Goal: Task Accomplishment & Management: Use online tool/utility

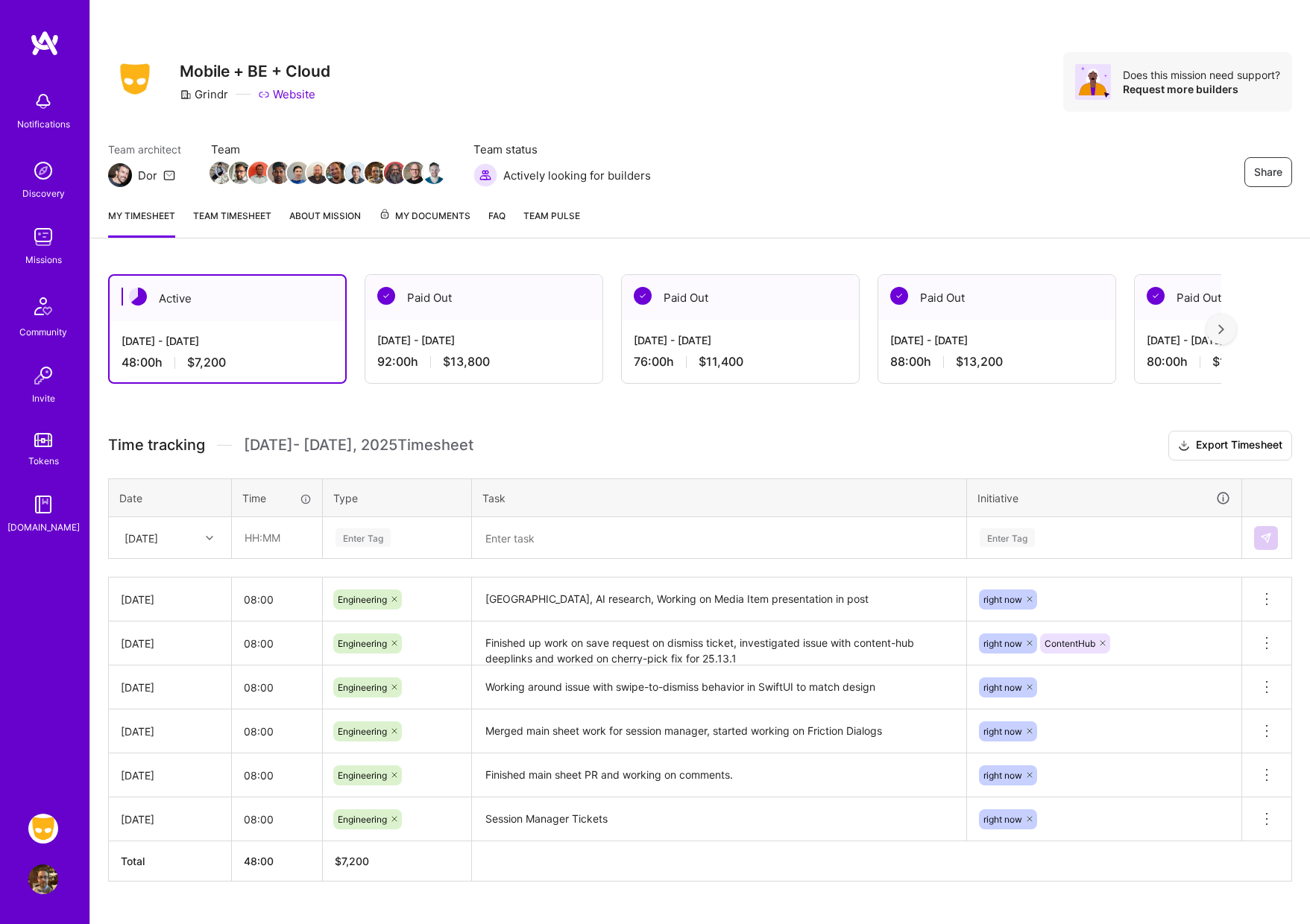
scroll to position [31, 0]
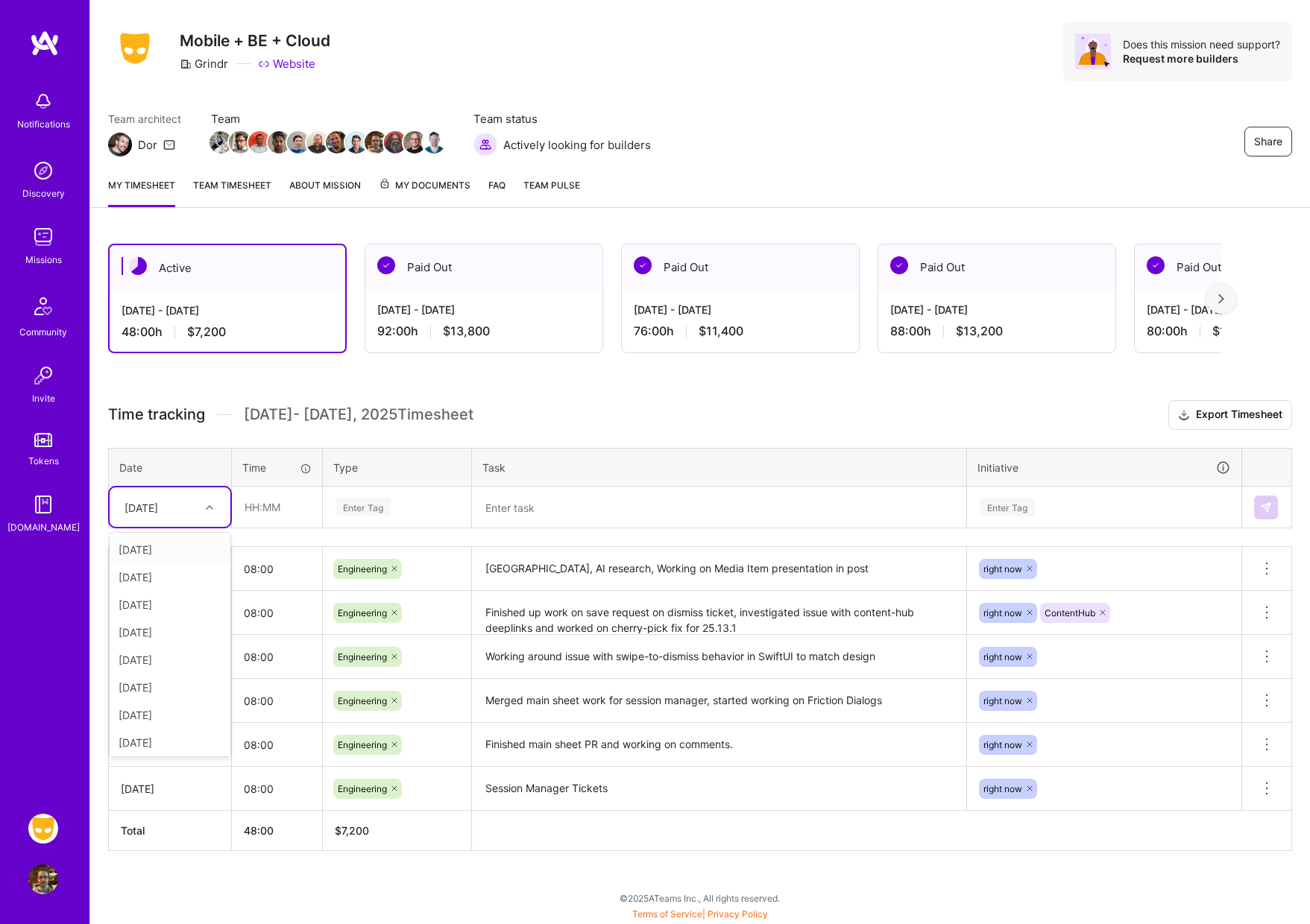
click at [207, 506] on icon at bounding box center [210, 508] width 8 height 8
click at [166, 687] on div "[DATE]" at bounding box center [170, 685] width 121 height 28
click at [282, 512] on input "text" at bounding box center [277, 507] width 89 height 40
type input "08:00"
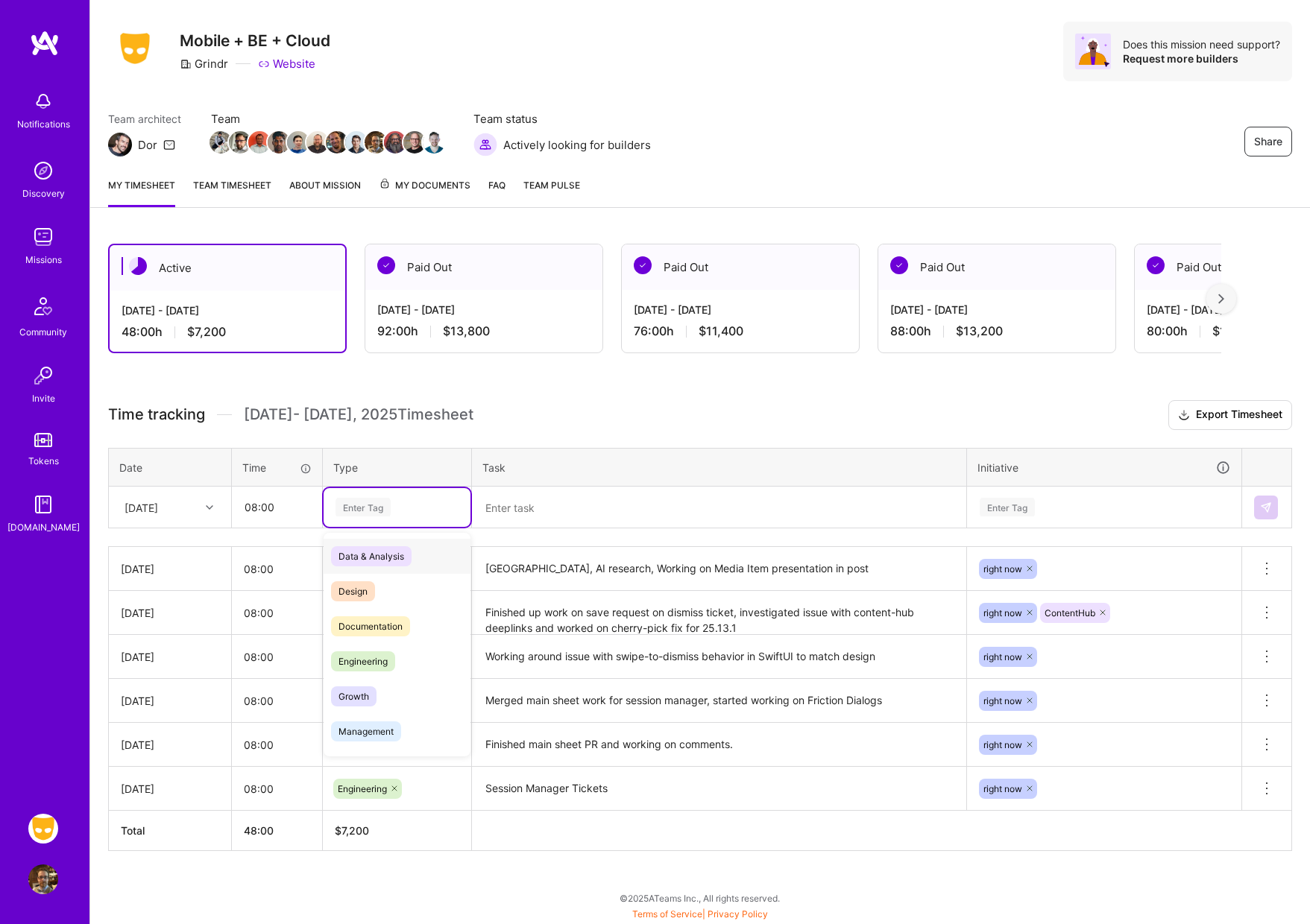
click at [389, 501] on div "Enter Tag" at bounding box center [363, 507] width 55 height 23
click at [379, 658] on span "Engineering" at bounding box center [363, 661] width 64 height 20
click at [554, 523] on textarea at bounding box center [719, 507] width 491 height 39
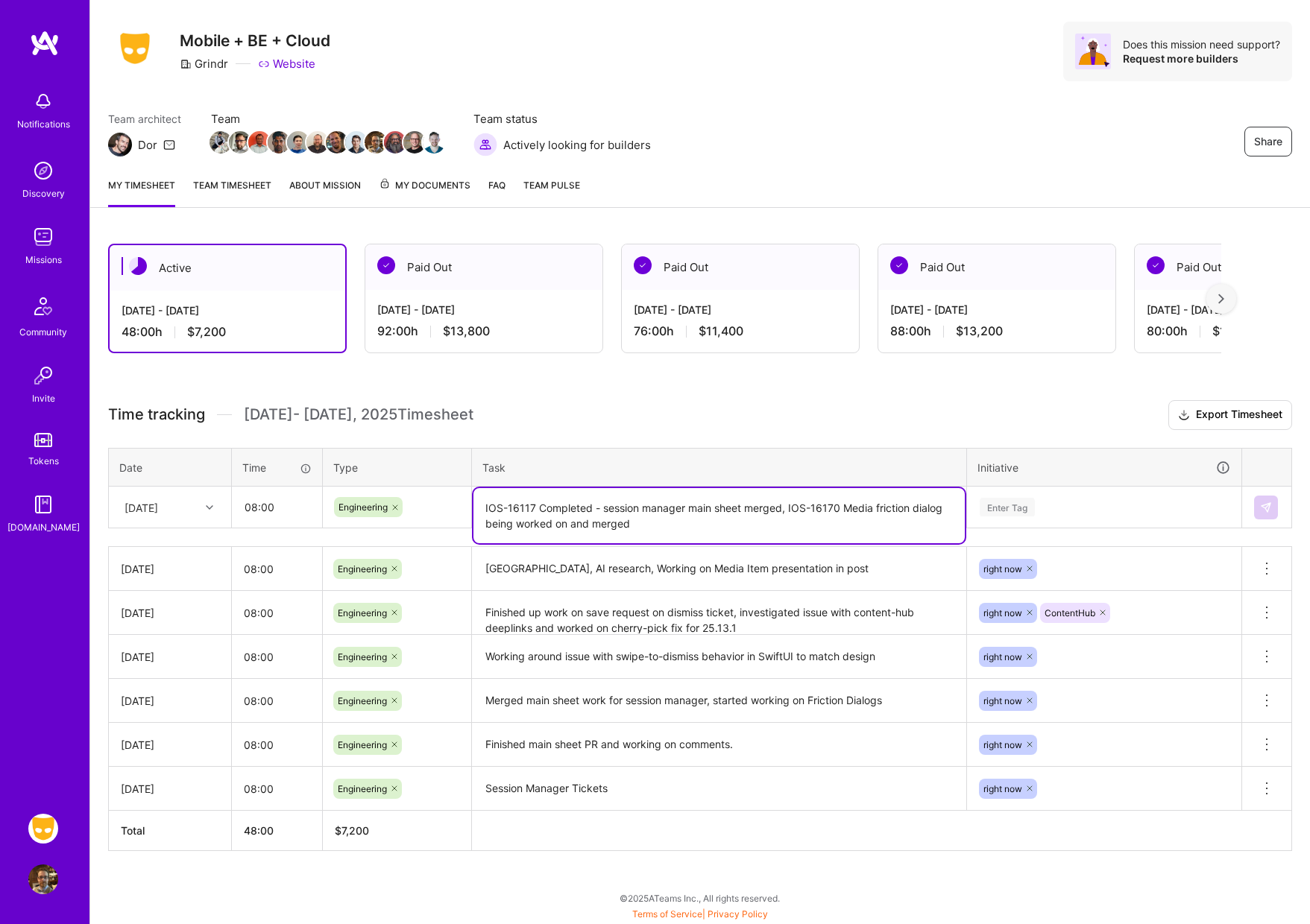
type textarea "IOS-16117 Completed - session manager main sheet merged, IOS-16170 Media fricti…"
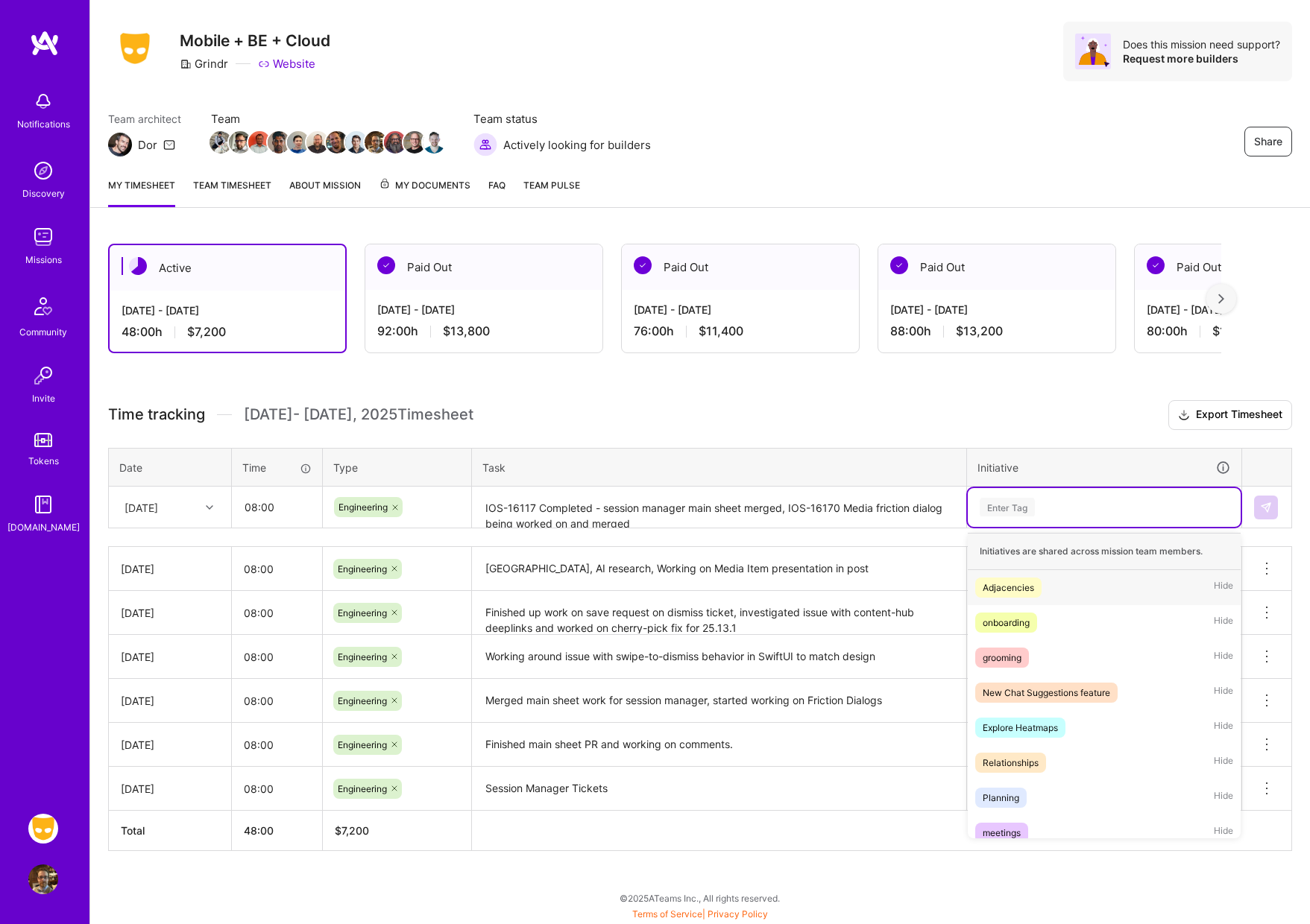
click at [1005, 505] on div "Enter Tag" at bounding box center [1007, 507] width 55 height 23
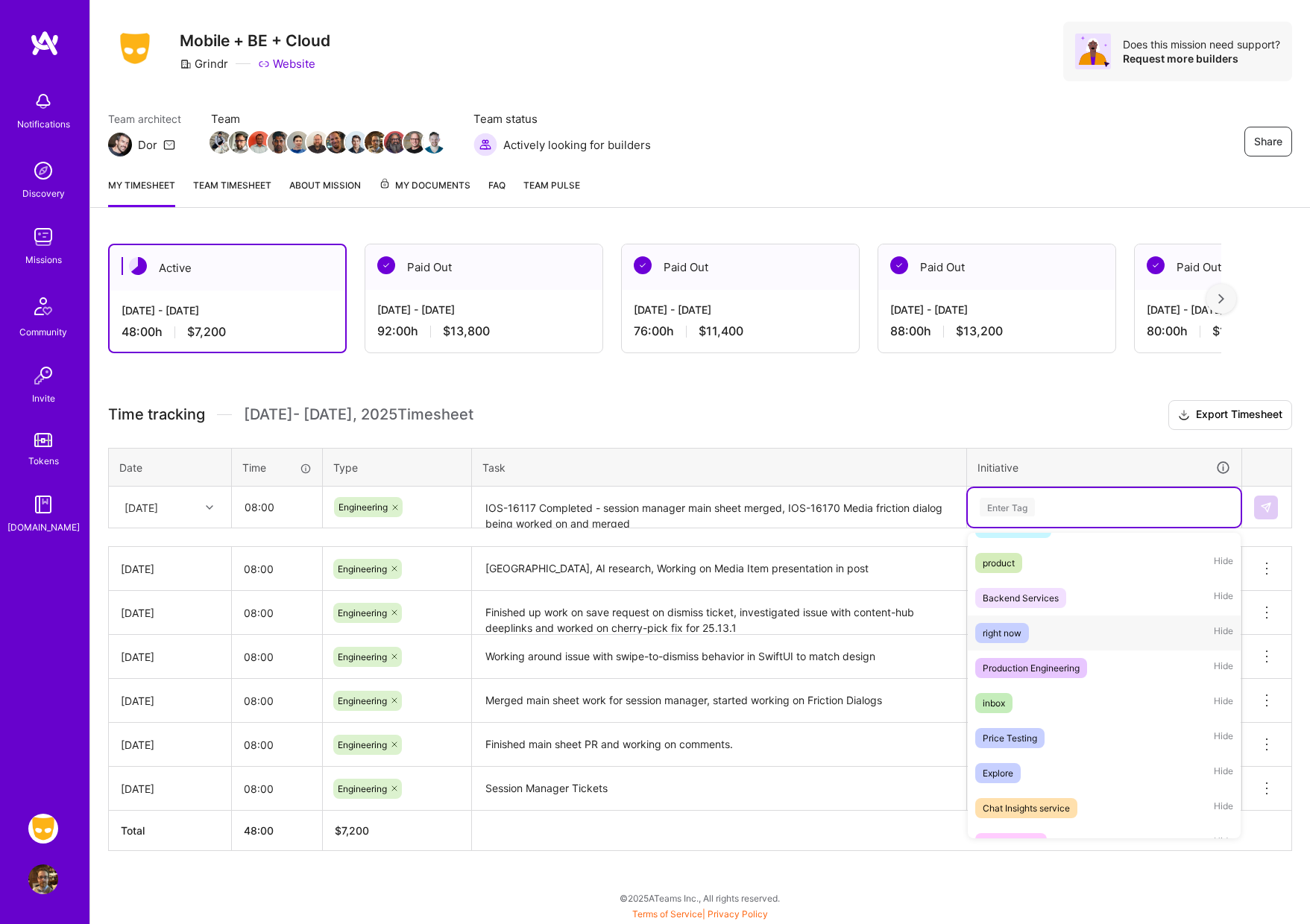
scroll to position [551, 0]
click at [1013, 634] on div "right now" at bounding box center [1002, 632] width 39 height 15
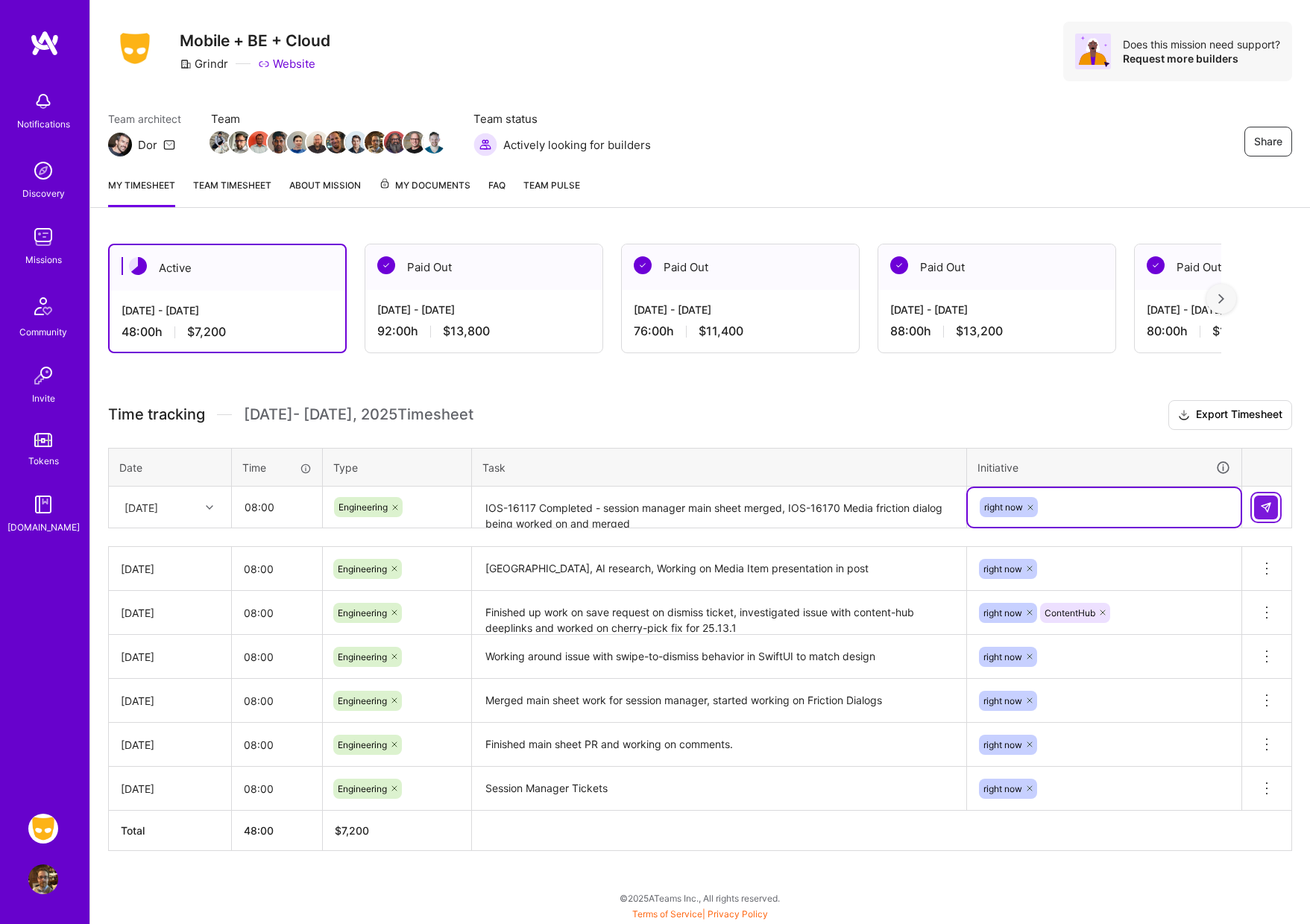
click at [1265, 506] on img at bounding box center [1266, 508] width 12 height 12
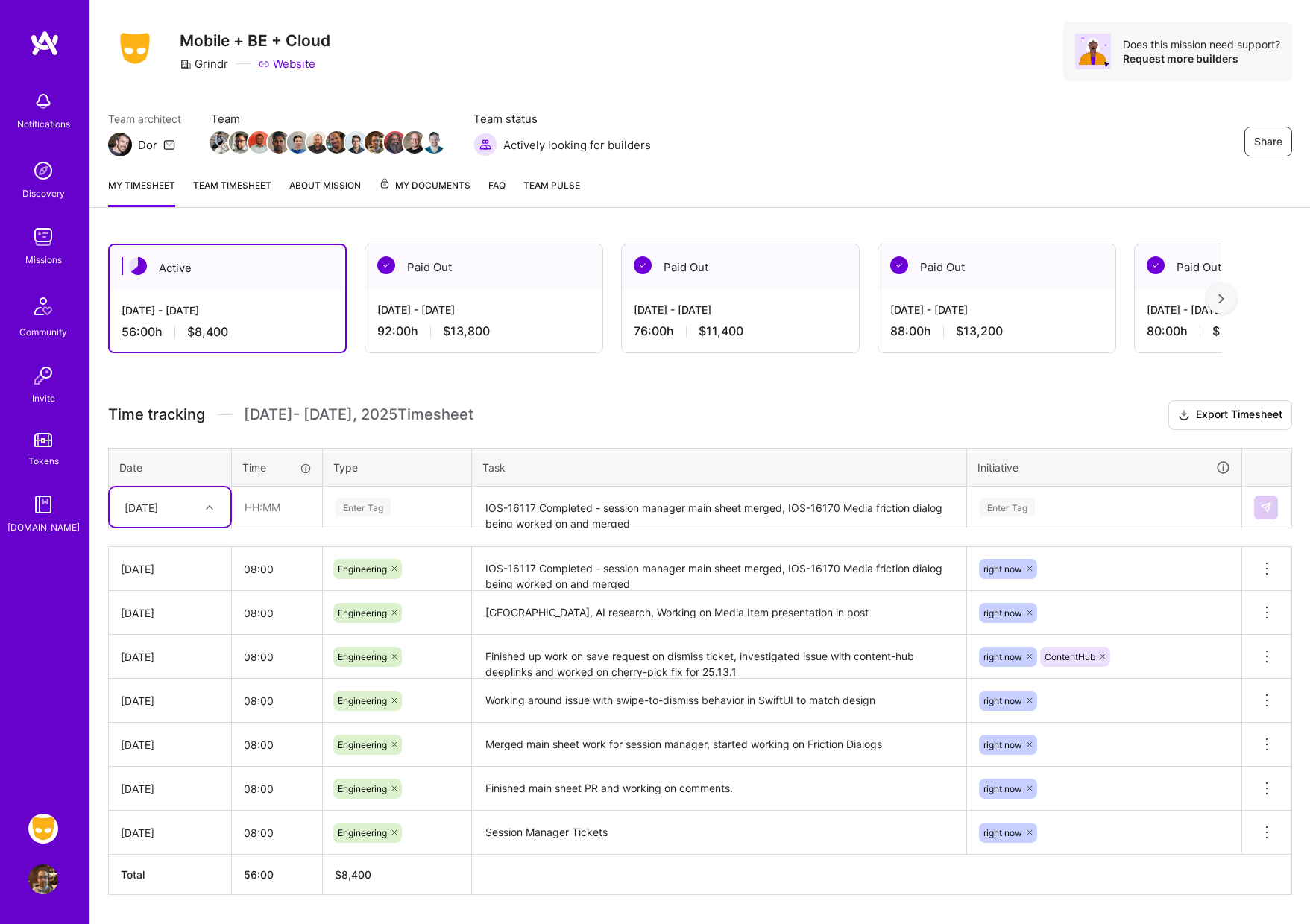
click at [208, 508] on icon at bounding box center [210, 508] width 8 height 8
click at [172, 682] on div "[DATE]" at bounding box center [170, 685] width 121 height 28
click at [258, 509] on input "text" at bounding box center [277, 507] width 89 height 40
type input "08:00"
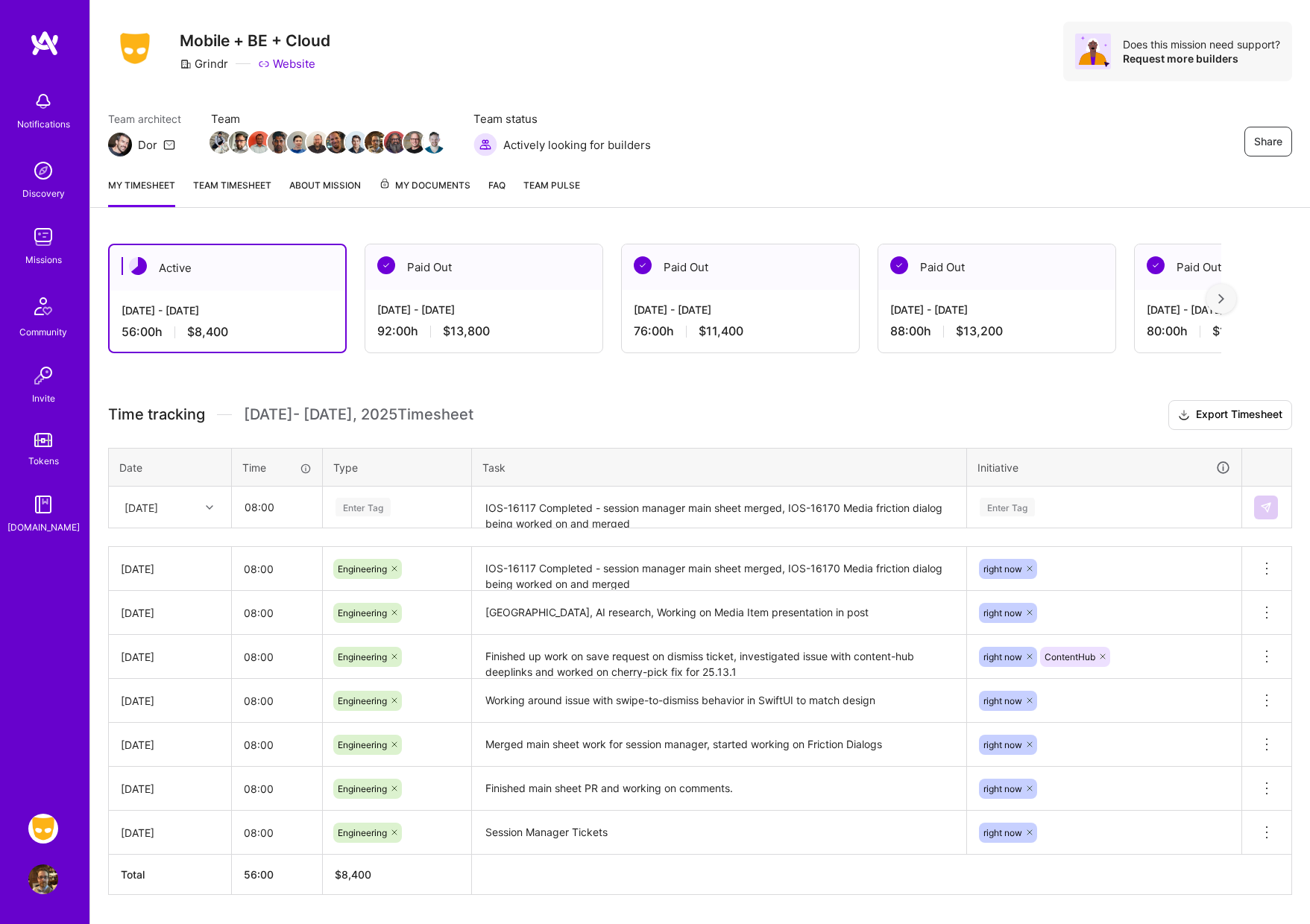
click at [343, 510] on div "Enter Tag" at bounding box center [363, 507] width 55 height 23
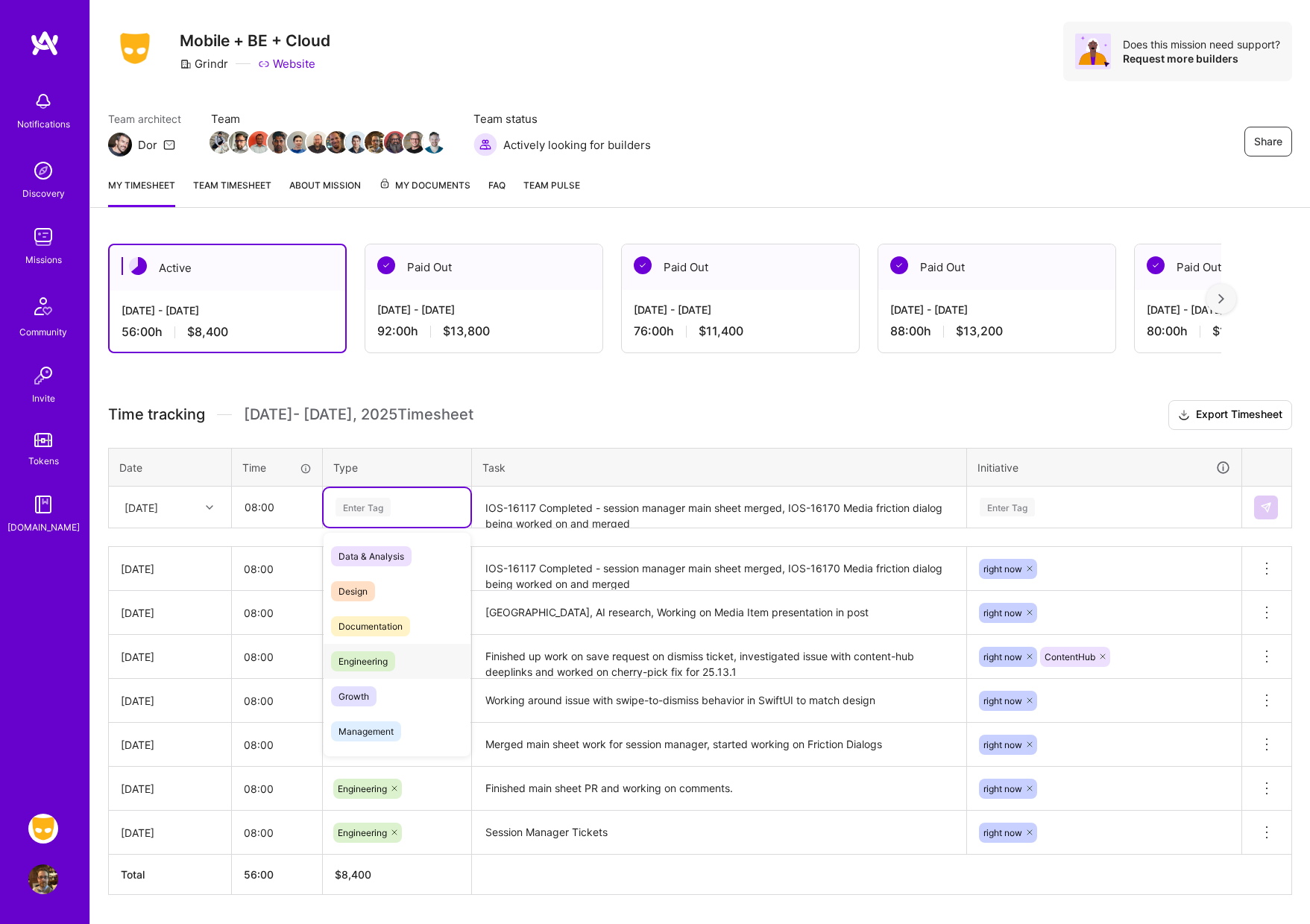
click at [370, 661] on span "Engineering" at bounding box center [363, 661] width 64 height 20
click at [540, 513] on textarea "IOS-16117 Completed - session manager main sheet merged, IOS-16170 Media fricti…" at bounding box center [719, 508] width 491 height 40
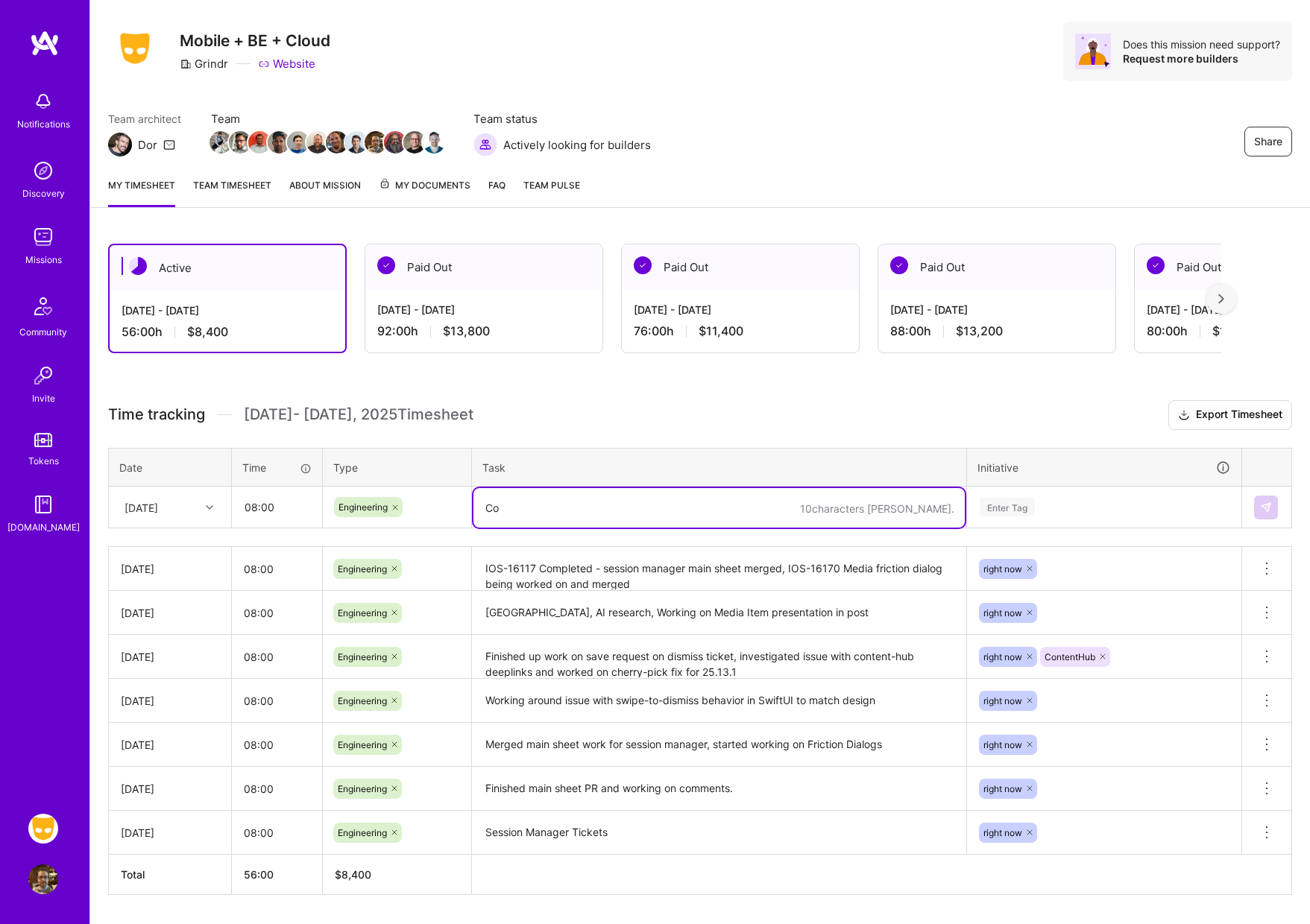
type textarea "C"
type textarea "Started work on IOS-16047 - new SwiftUI Media Picker ticket"
click at [1001, 508] on div "Enter Tag" at bounding box center [1007, 507] width 55 height 23
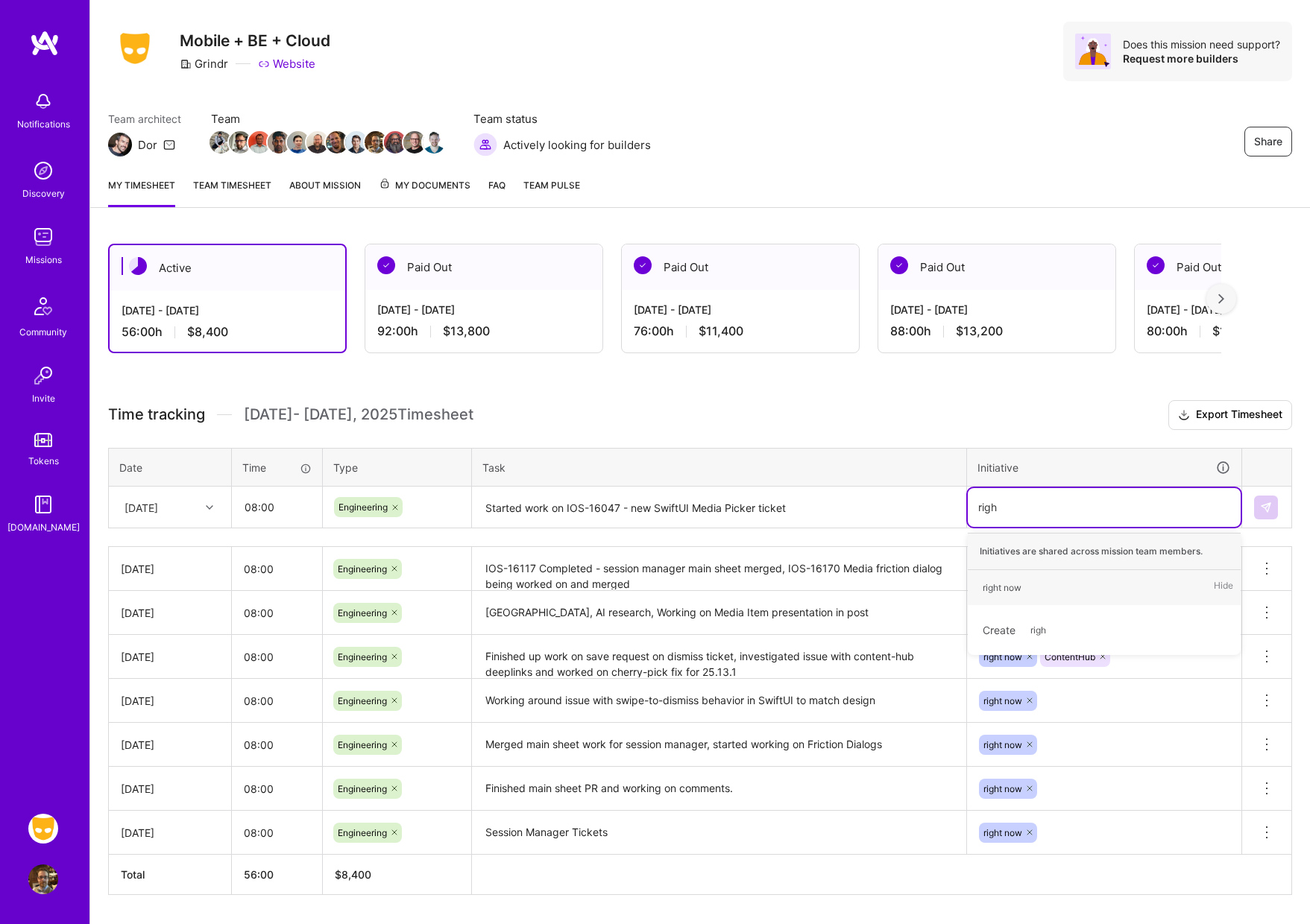
type input "right"
click at [1005, 584] on div "right now" at bounding box center [1002, 588] width 39 height 15
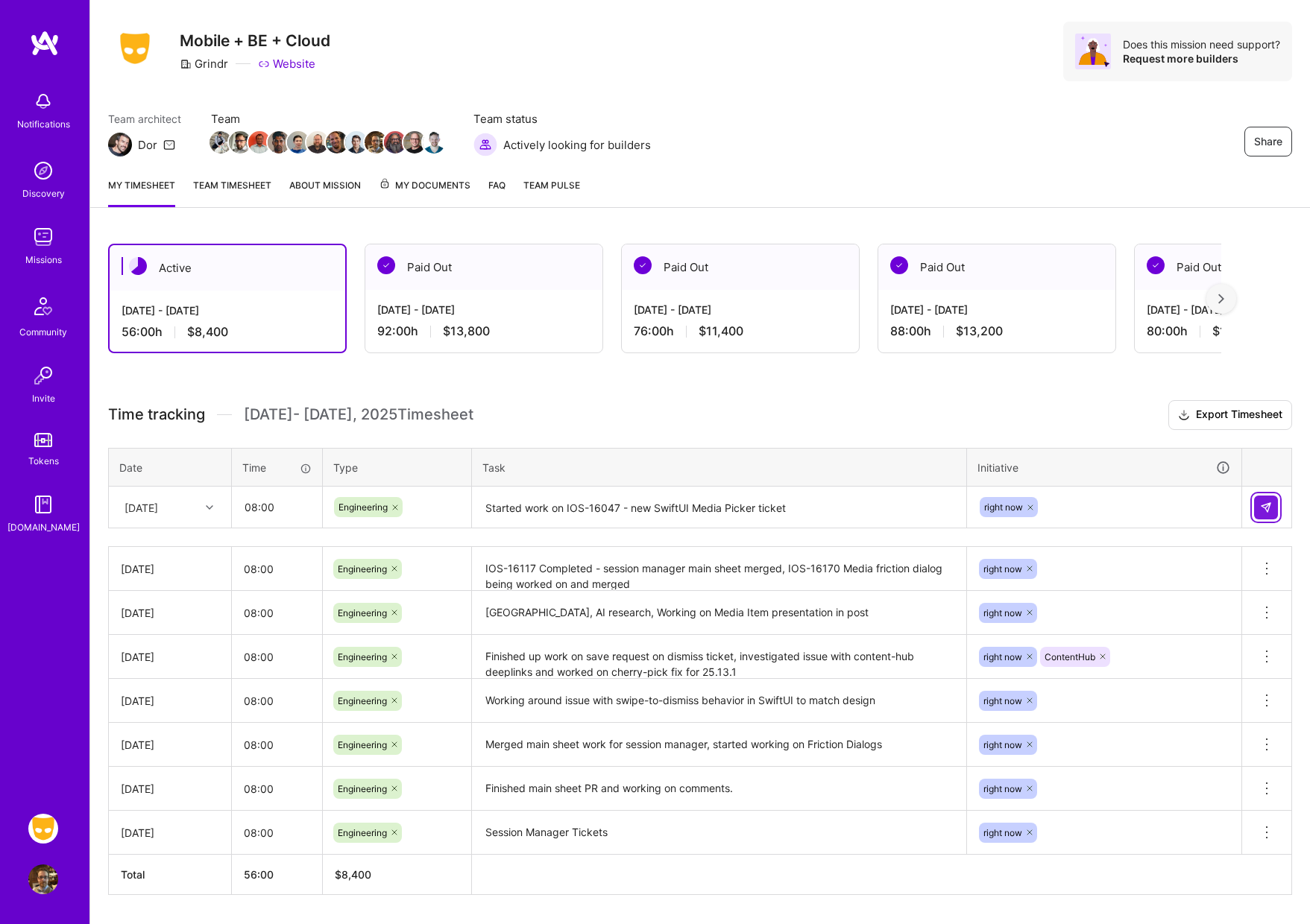
click at [1270, 510] on img at bounding box center [1266, 508] width 12 height 12
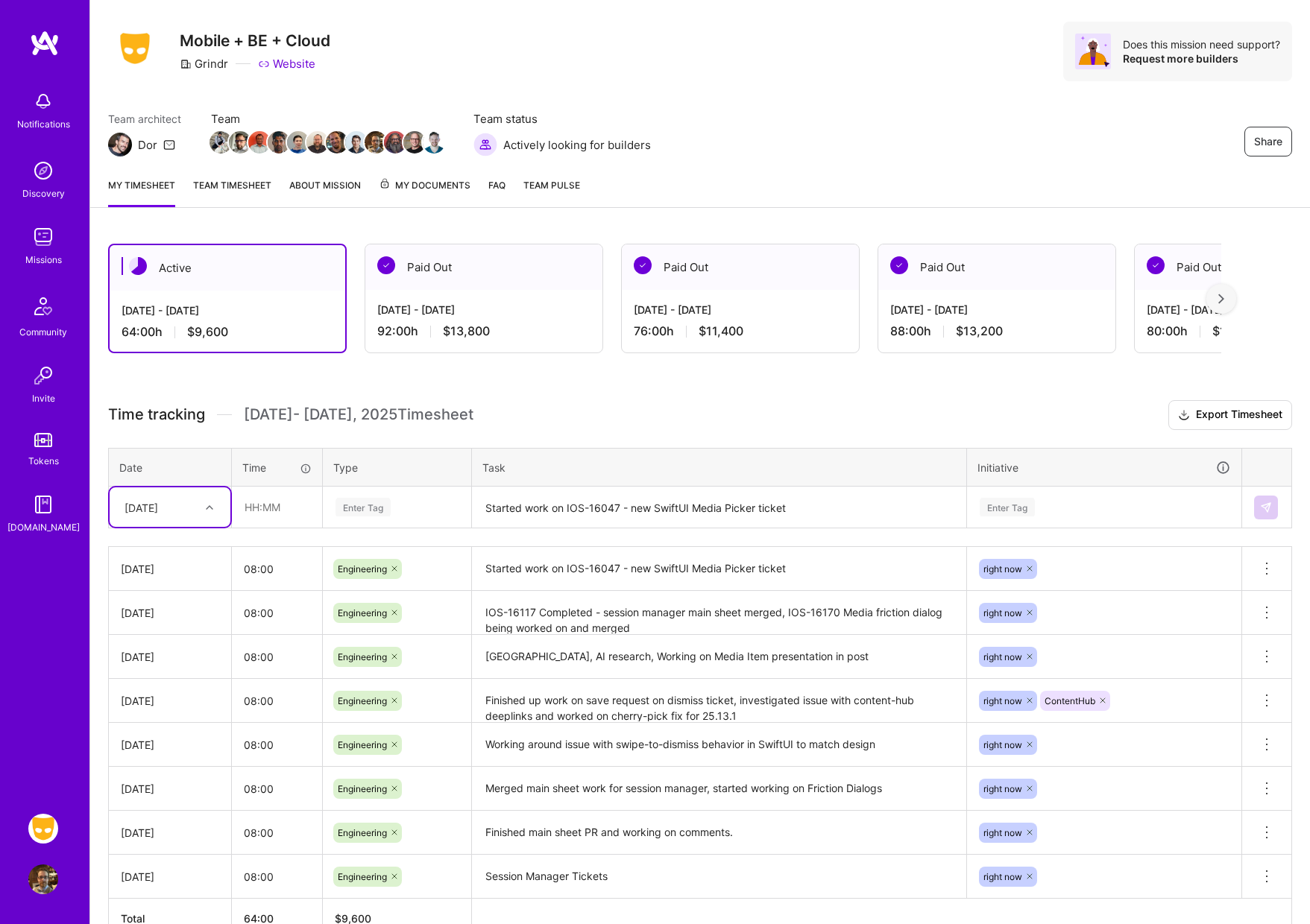
click at [208, 506] on icon at bounding box center [210, 508] width 8 height 8
click at [156, 684] on div "[DATE]" at bounding box center [170, 688] width 121 height 28
click at [270, 510] on input "text" at bounding box center [277, 507] width 89 height 40
type input "08:00"
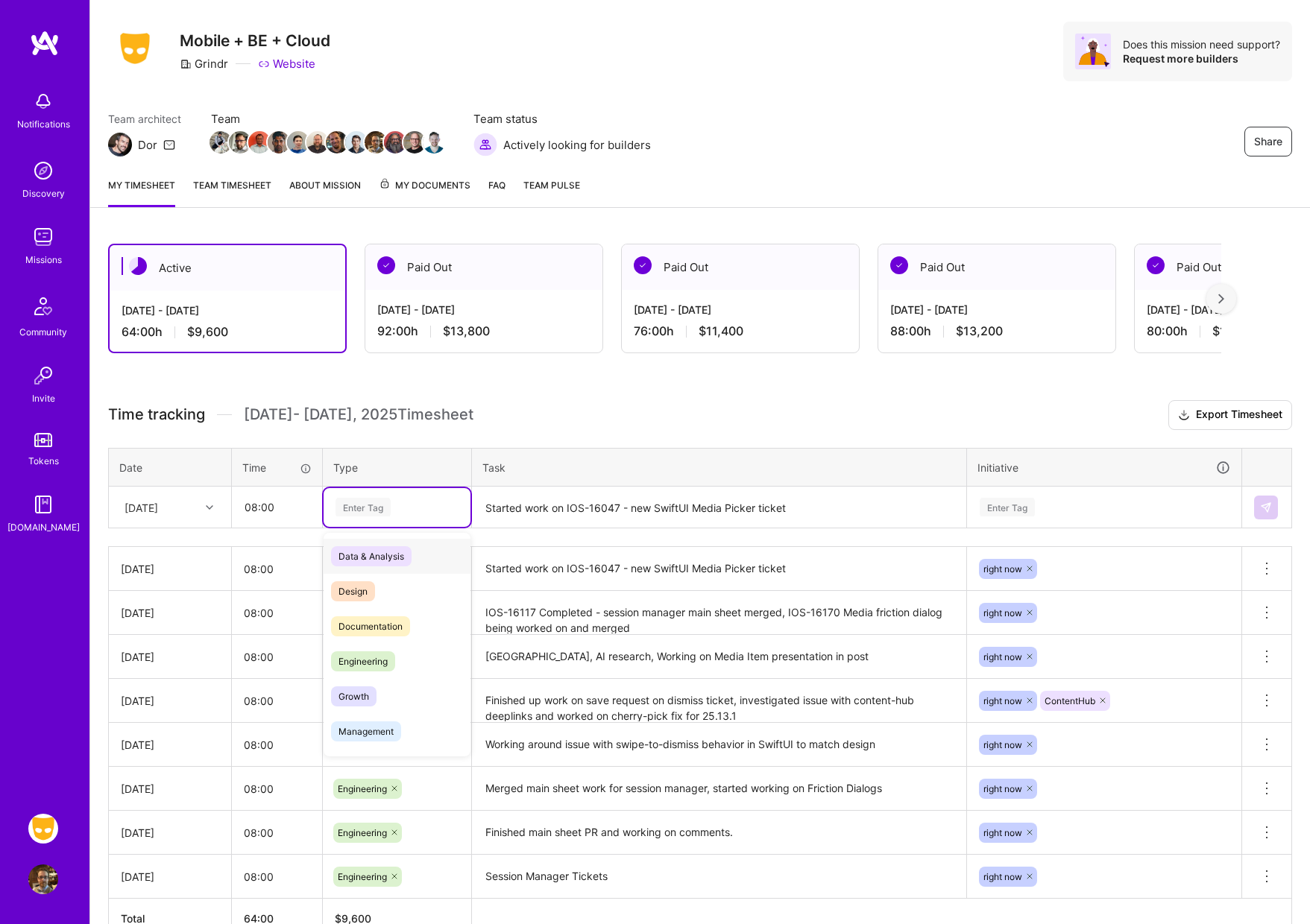
click at [352, 501] on div "Enter Tag" at bounding box center [363, 507] width 55 height 23
click at [380, 658] on span "Engineering" at bounding box center [363, 661] width 64 height 20
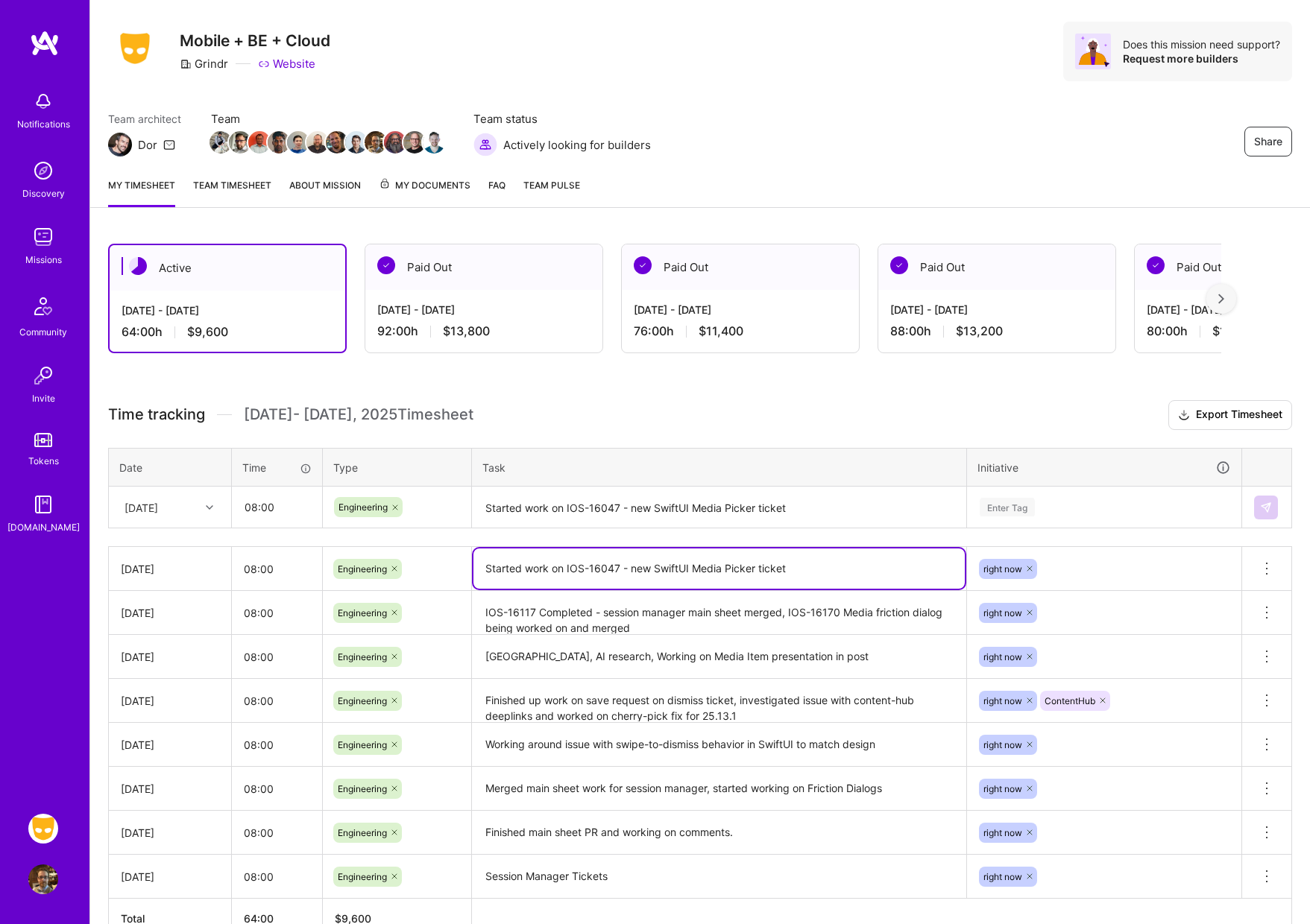
drag, startPoint x: 566, startPoint y: 570, endPoint x: 619, endPoint y: 565, distance: 53.2
click at [619, 565] on textarea "Started work on IOS-16047 - new SwiftUI Media Picker ticket" at bounding box center [719, 568] width 491 height 41
click at [515, 509] on textarea "Started work on IOS-16047 - new SwiftUI Media Picker ticket" at bounding box center [719, 508] width 491 height 40
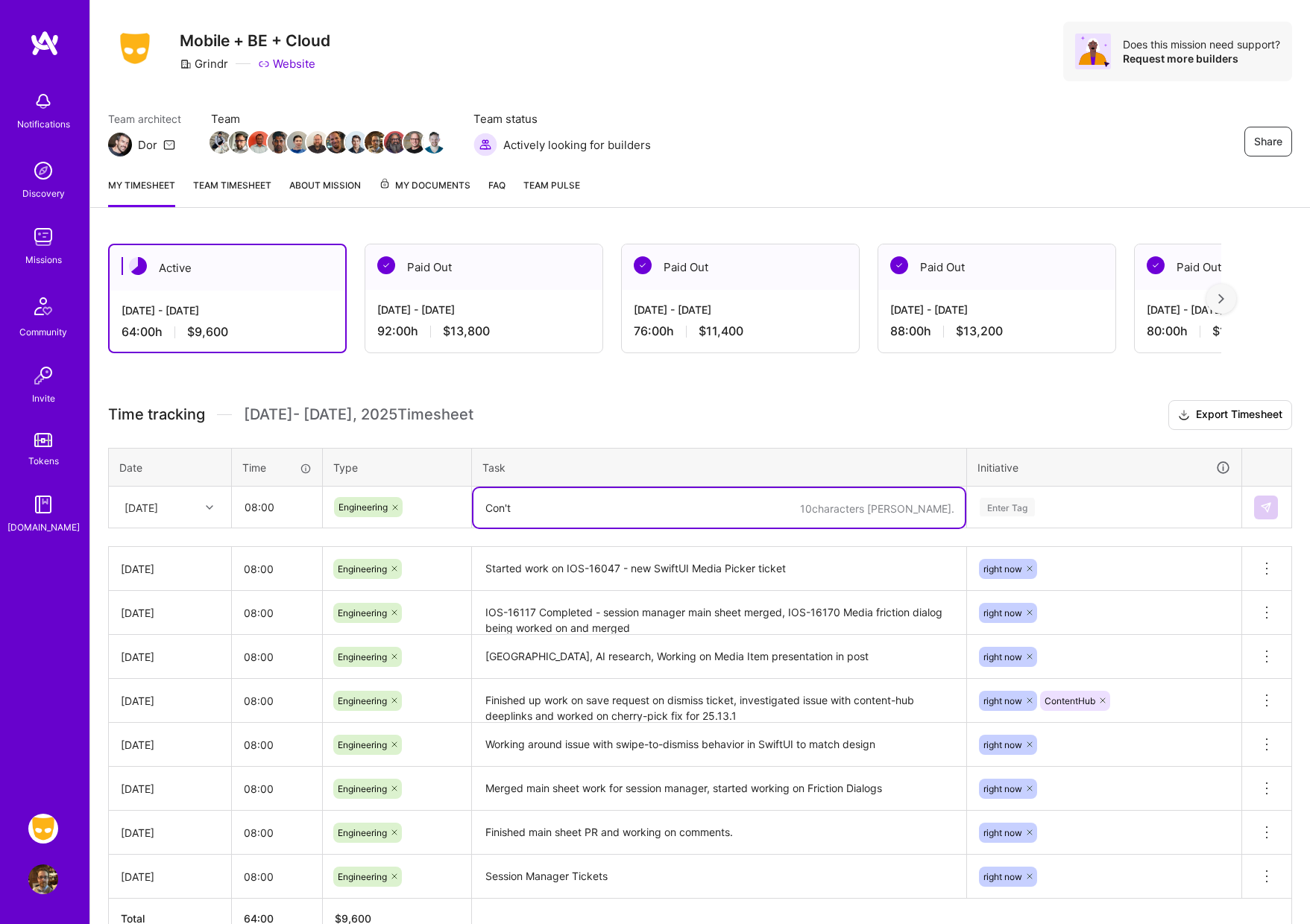
paste textarea "IOS-16047"
type textarea "Con't IOS-16047 - main picker now showing up with buttons for camera/photo libr…"
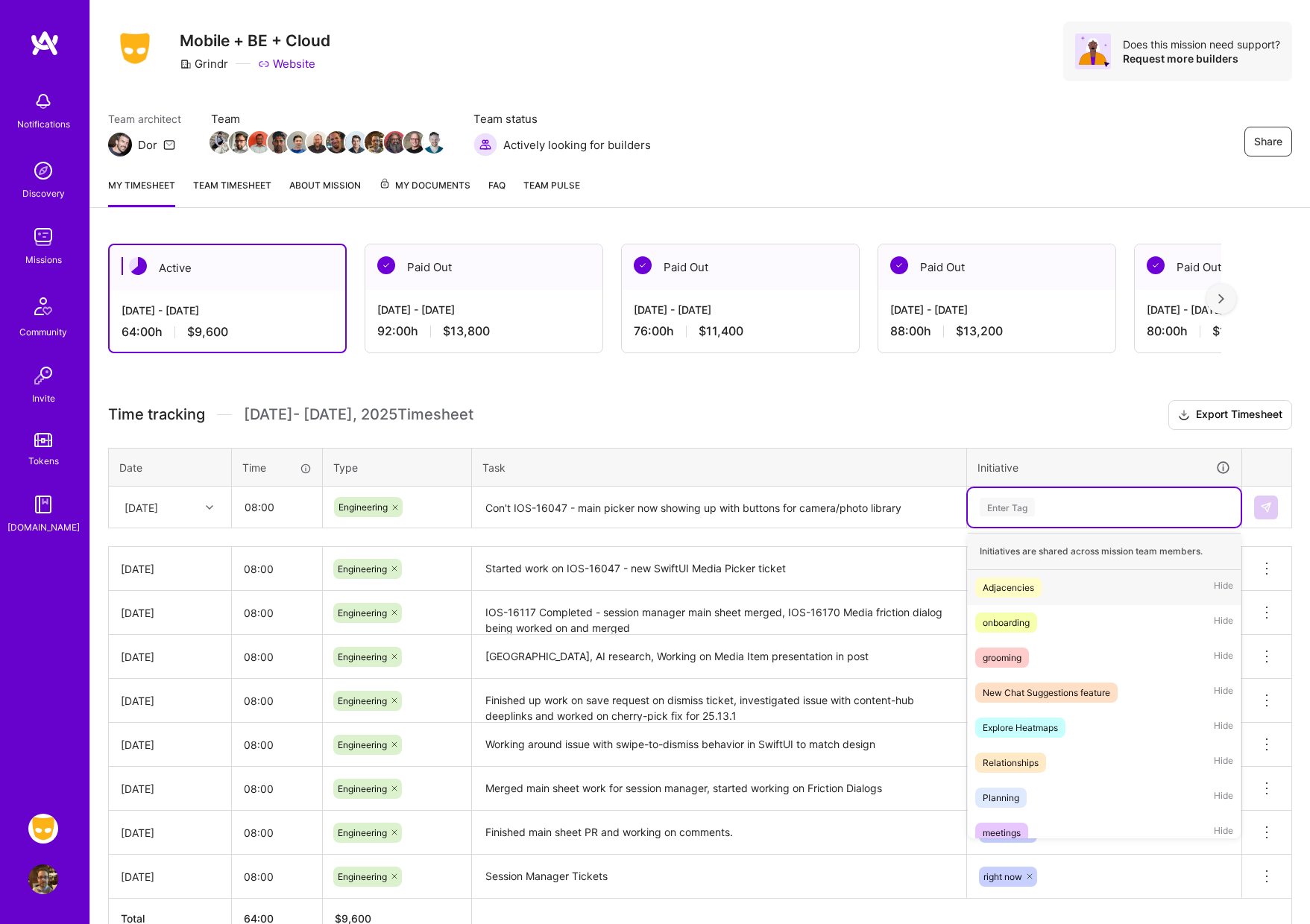
click at [1005, 511] on div "Enter Tag" at bounding box center [1007, 507] width 55 height 23
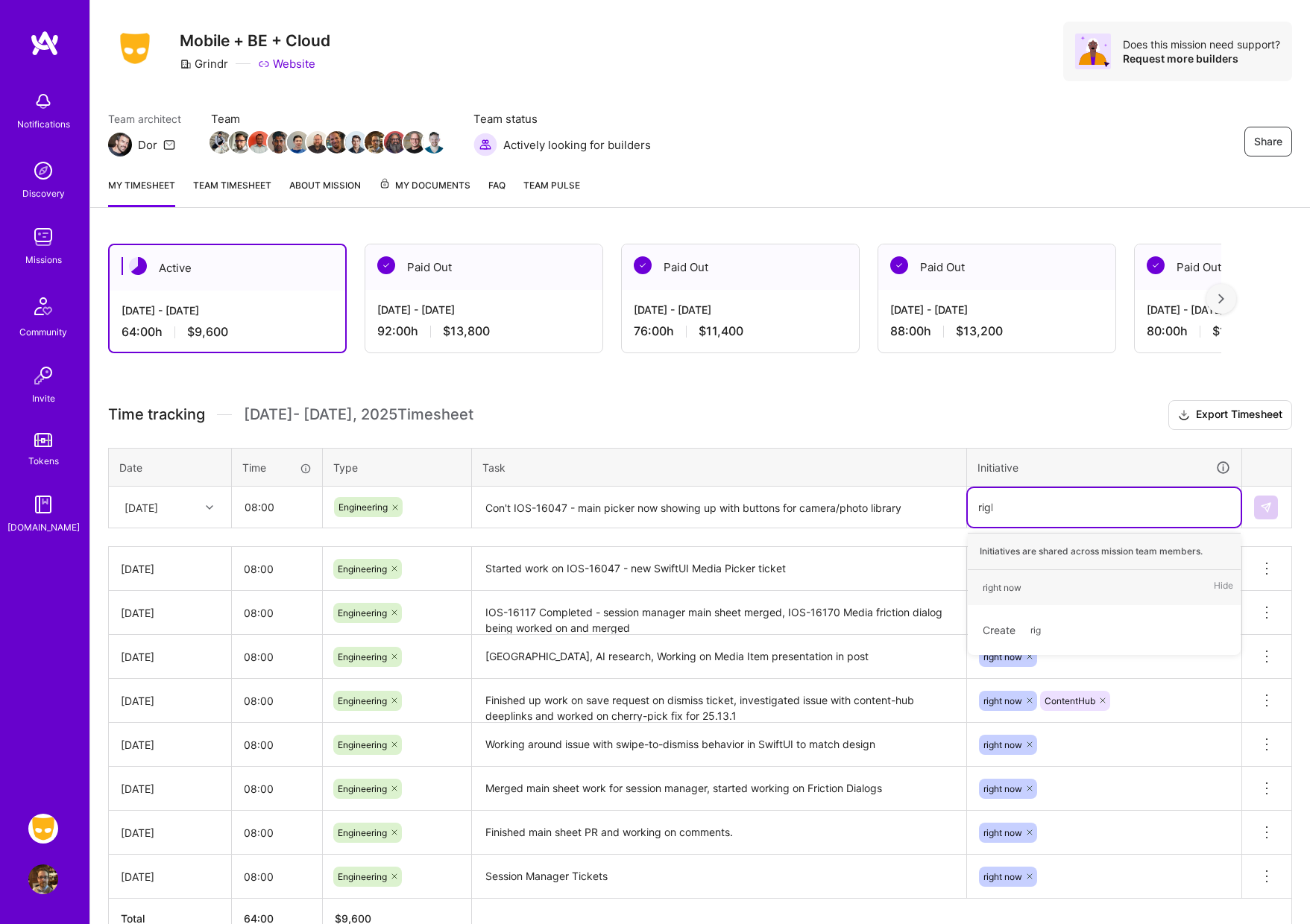
type input "right"
click at [1009, 593] on div "right now" at bounding box center [1002, 588] width 39 height 15
click at [1262, 511] on img at bounding box center [1266, 508] width 12 height 12
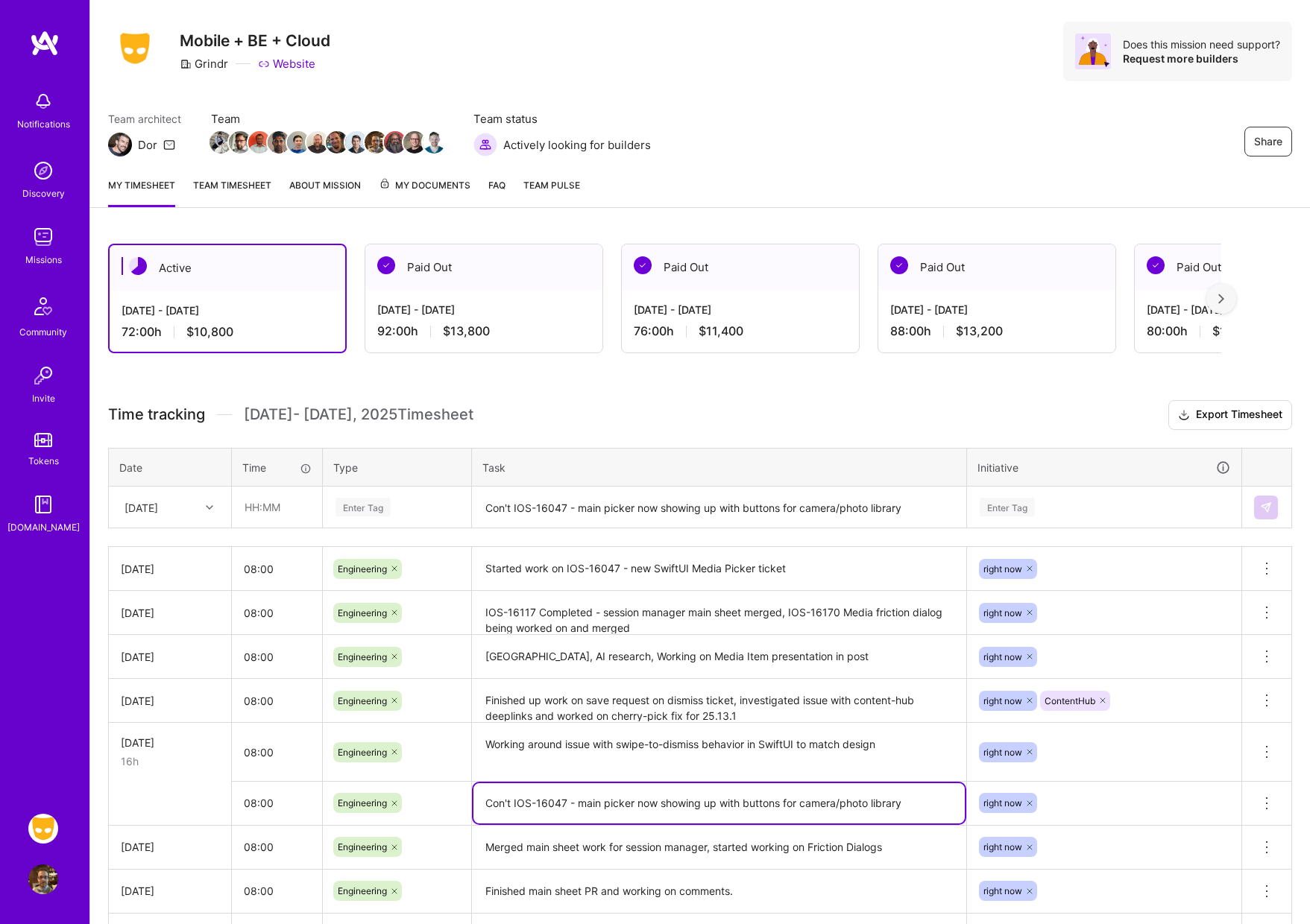
drag, startPoint x: 909, startPoint y: 805, endPoint x: 483, endPoint y: 804, distance: 426.0
click at [483, 804] on textarea "Con't IOS-16047 - main picker now showing up with buttons for camera/photo libr…" at bounding box center [719, 804] width 491 height 41
click at [1269, 804] on icon at bounding box center [1266, 803] width 18 height 18
click at [1234, 827] on button "Delete row" at bounding box center [1230, 830] width 77 height 37
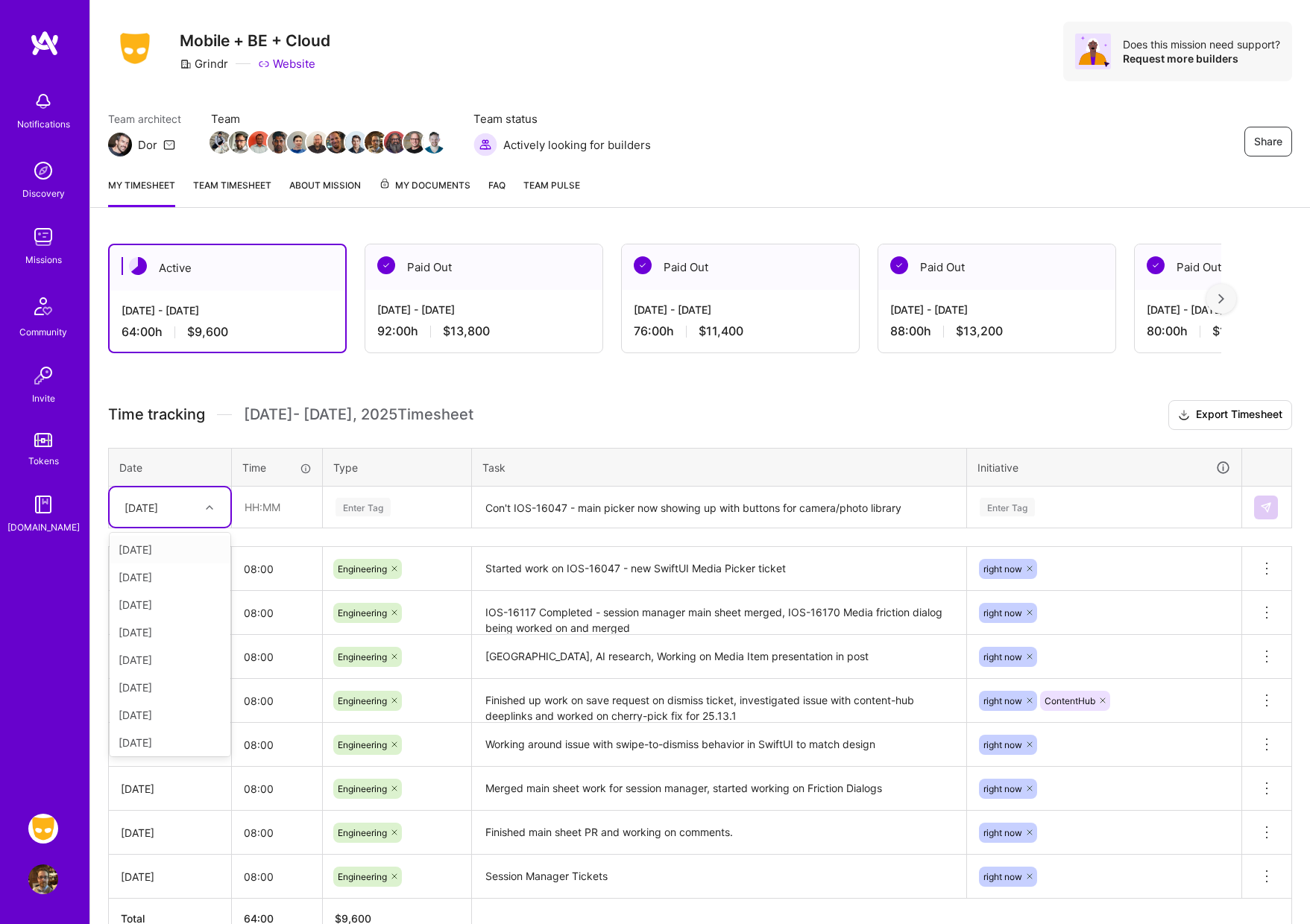
click at [203, 509] on div at bounding box center [212, 507] width 23 height 19
click at [179, 710] on div "[DATE]" at bounding box center [170, 713] width 121 height 28
click at [280, 521] on input "text" at bounding box center [277, 507] width 89 height 40
type input "08:00"
click at [384, 510] on div "Enter Tag" at bounding box center [363, 507] width 55 height 23
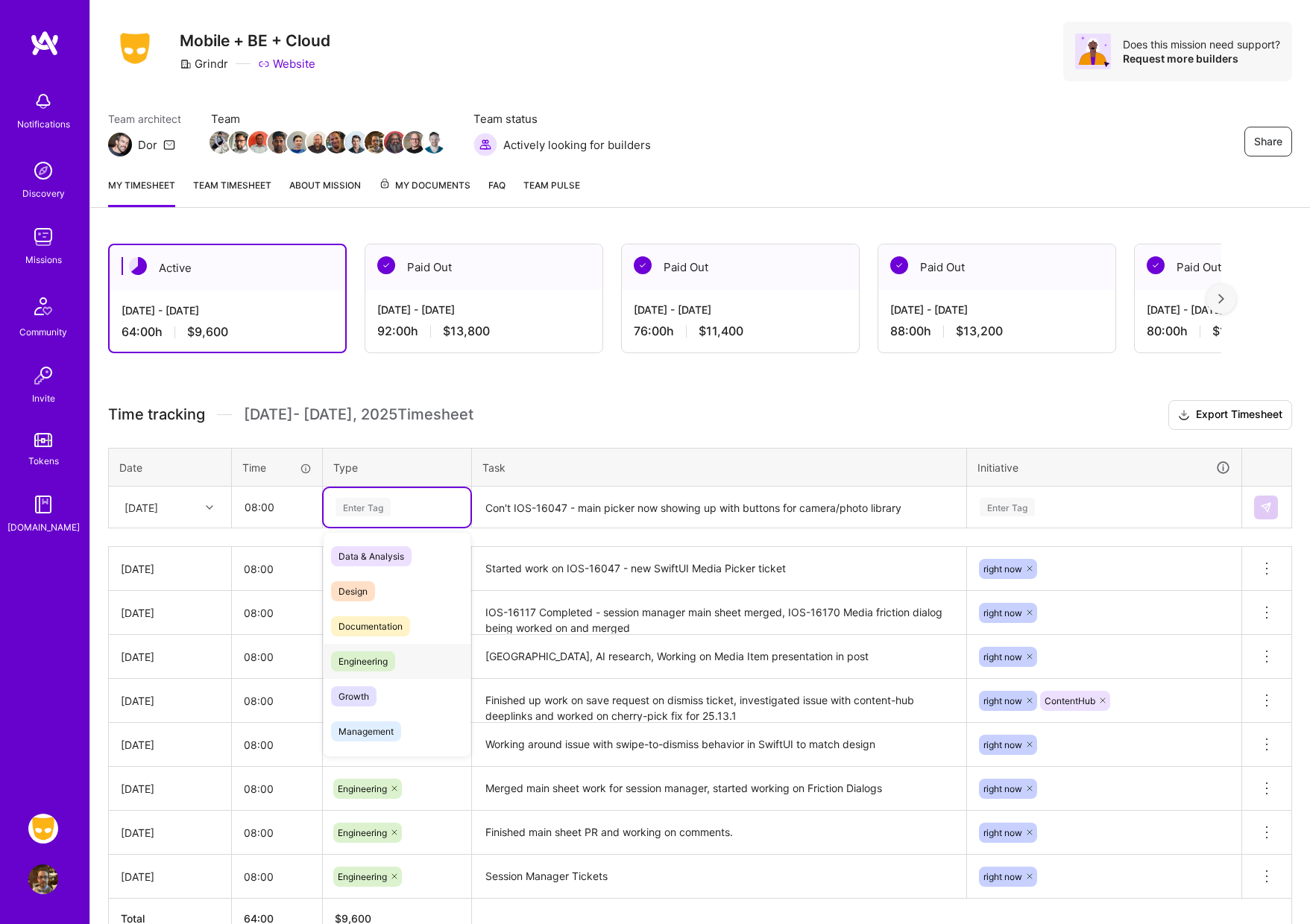
click at [375, 660] on span "Engineering" at bounding box center [363, 661] width 64 height 20
click at [527, 523] on textarea "Con't IOS-16047 - main picker now showing up with buttons for camera/photo libr…" at bounding box center [719, 508] width 491 height 40
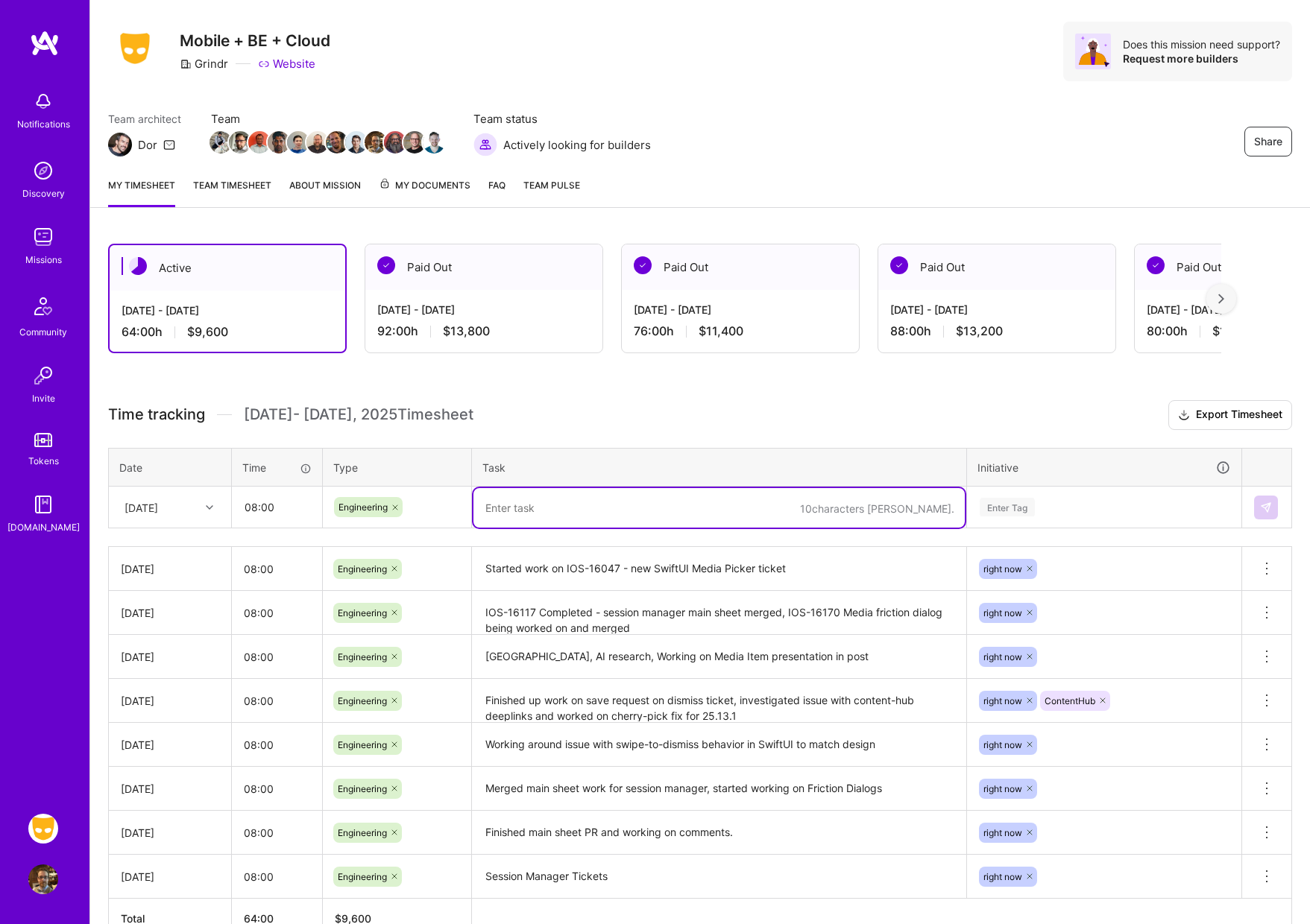
paste textarea "Con't IOS-16047 - main picker now showing up with buttons for camera/photo libr…"
type textarea "Con't IOS-16047 - main picker now showing up with buttons for camera/photo libr…"
click at [1022, 507] on div "Enter Tag" at bounding box center [1007, 507] width 55 height 23
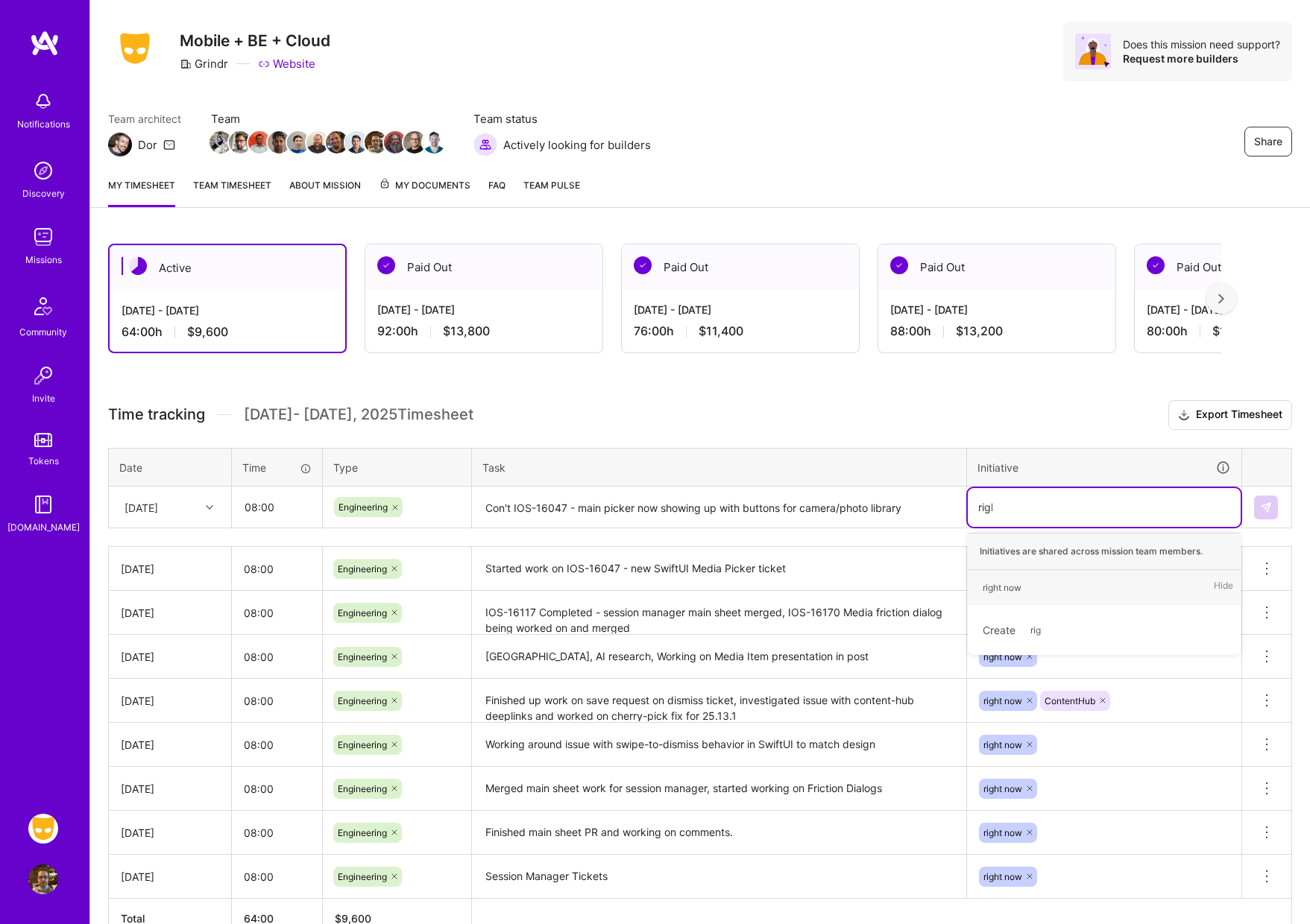
type input "right"
click at [1012, 588] on div "right now" at bounding box center [1002, 588] width 39 height 15
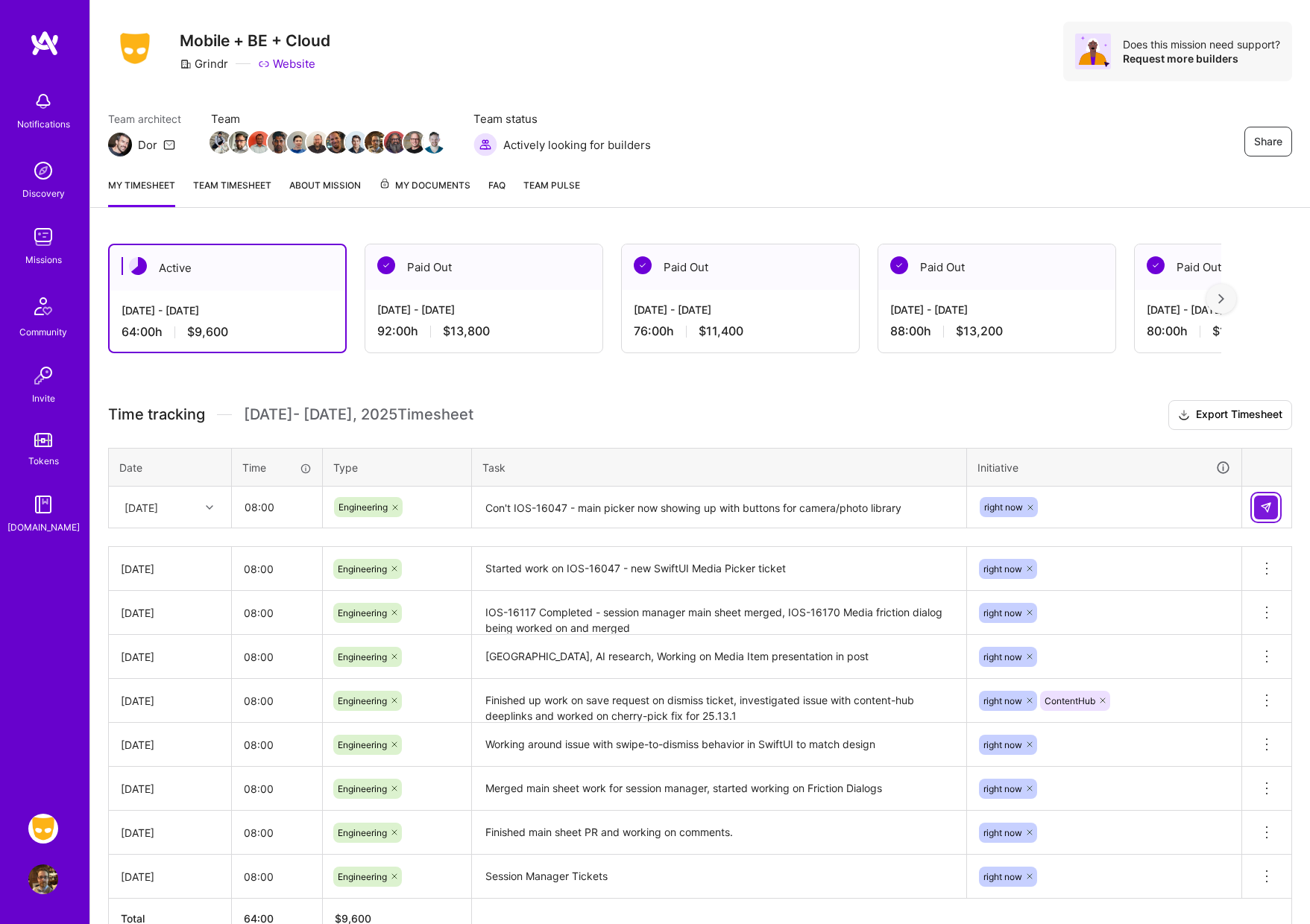
click at [1268, 509] on img at bounding box center [1266, 508] width 12 height 12
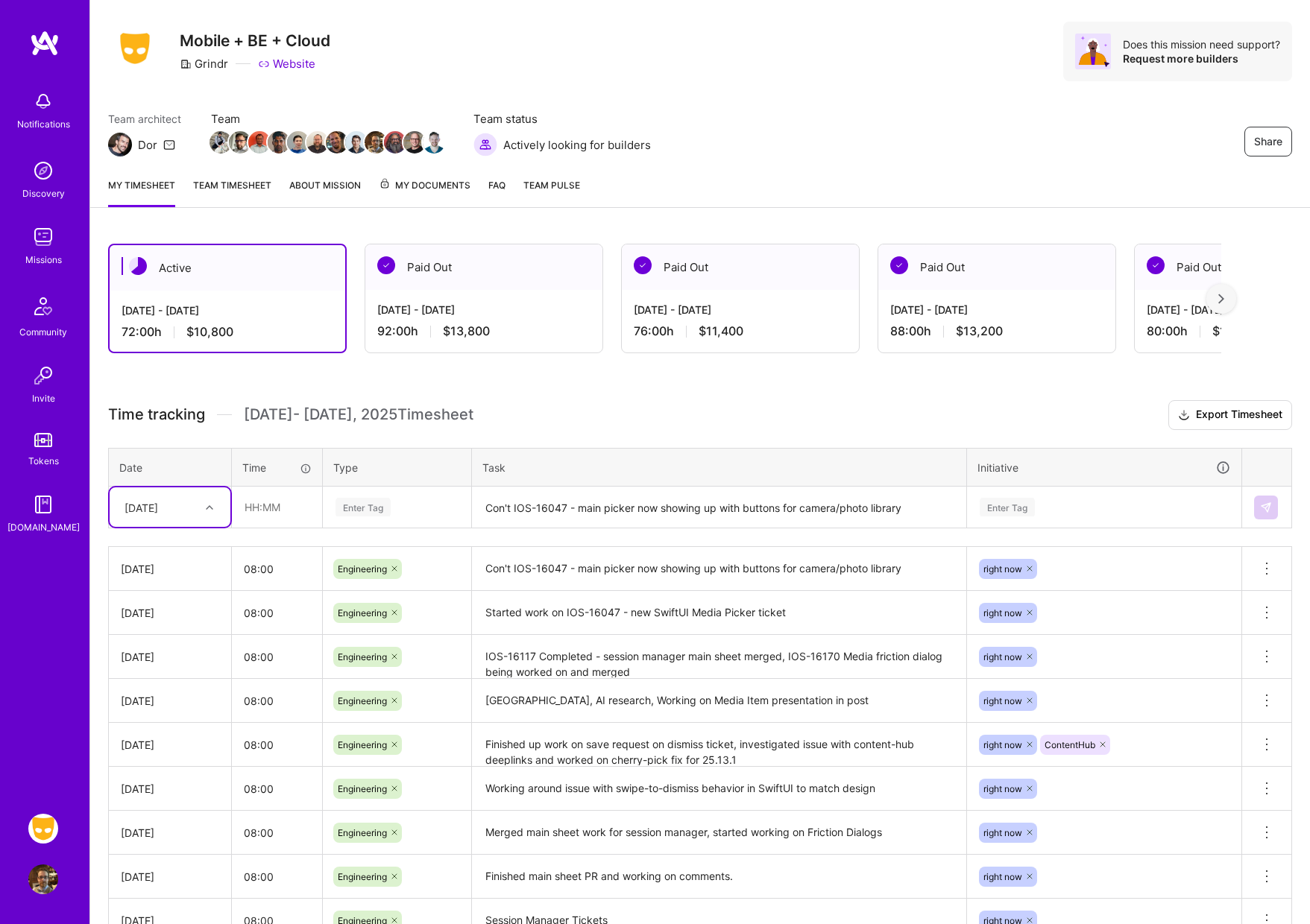
click at [208, 510] on icon at bounding box center [210, 508] width 8 height 8
click at [169, 741] on div "[DATE]" at bounding box center [170, 740] width 121 height 28
click at [261, 506] on input "text" at bounding box center [277, 507] width 89 height 40
type input "08:00"
click at [354, 512] on div "Enter Tag" at bounding box center [363, 507] width 55 height 23
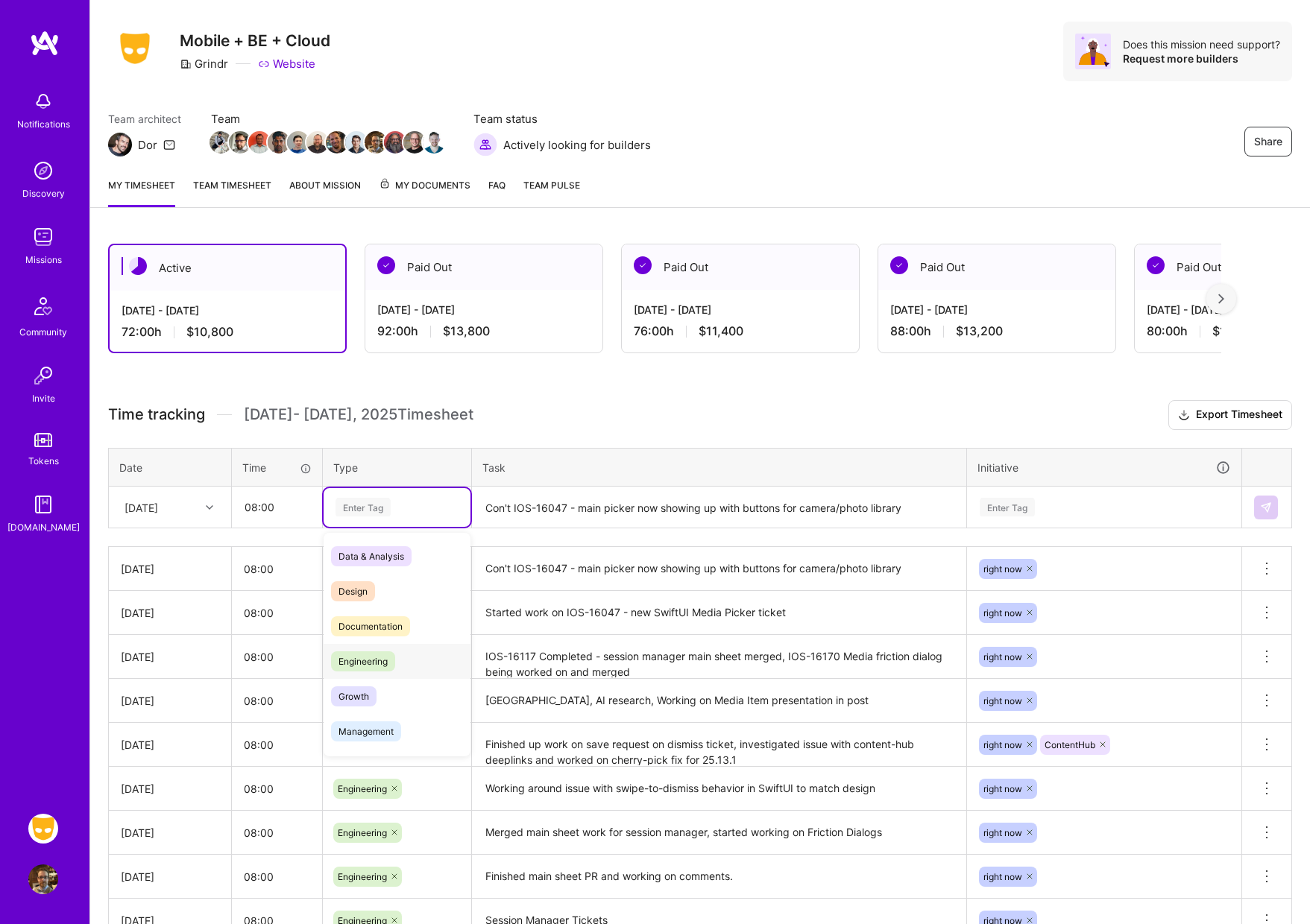
click at [367, 659] on span "Engineering" at bounding box center [363, 661] width 64 height 20
click at [557, 512] on textarea "Con't IOS-16047 - main picker now showing up with buttons for camera/photo libr…" at bounding box center [719, 508] width 491 height 40
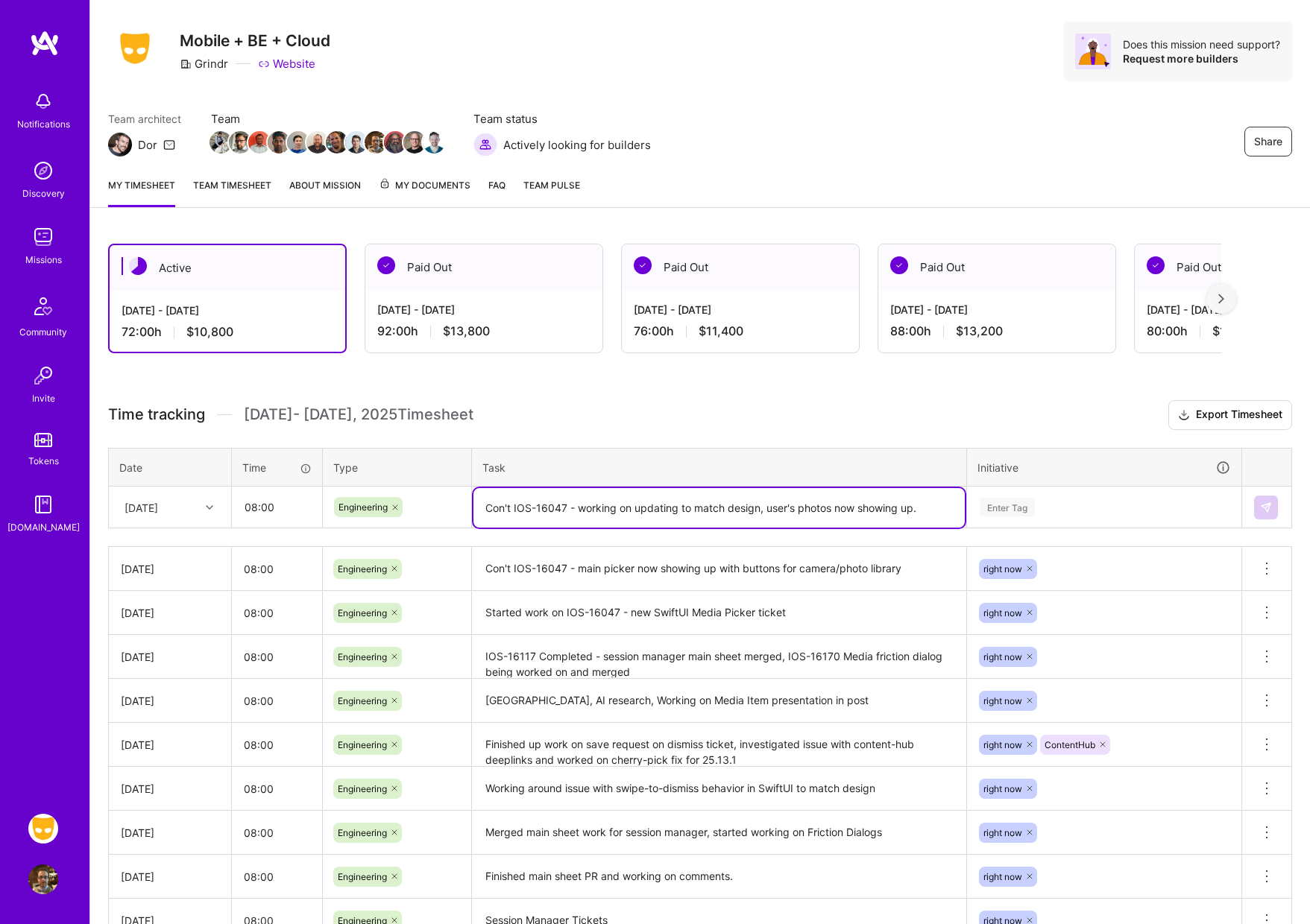
type textarea "Con't IOS-16047 - working on updating to match design, user's photos now showin…"
click at [1017, 509] on div "Enter Tag" at bounding box center [1007, 507] width 55 height 23
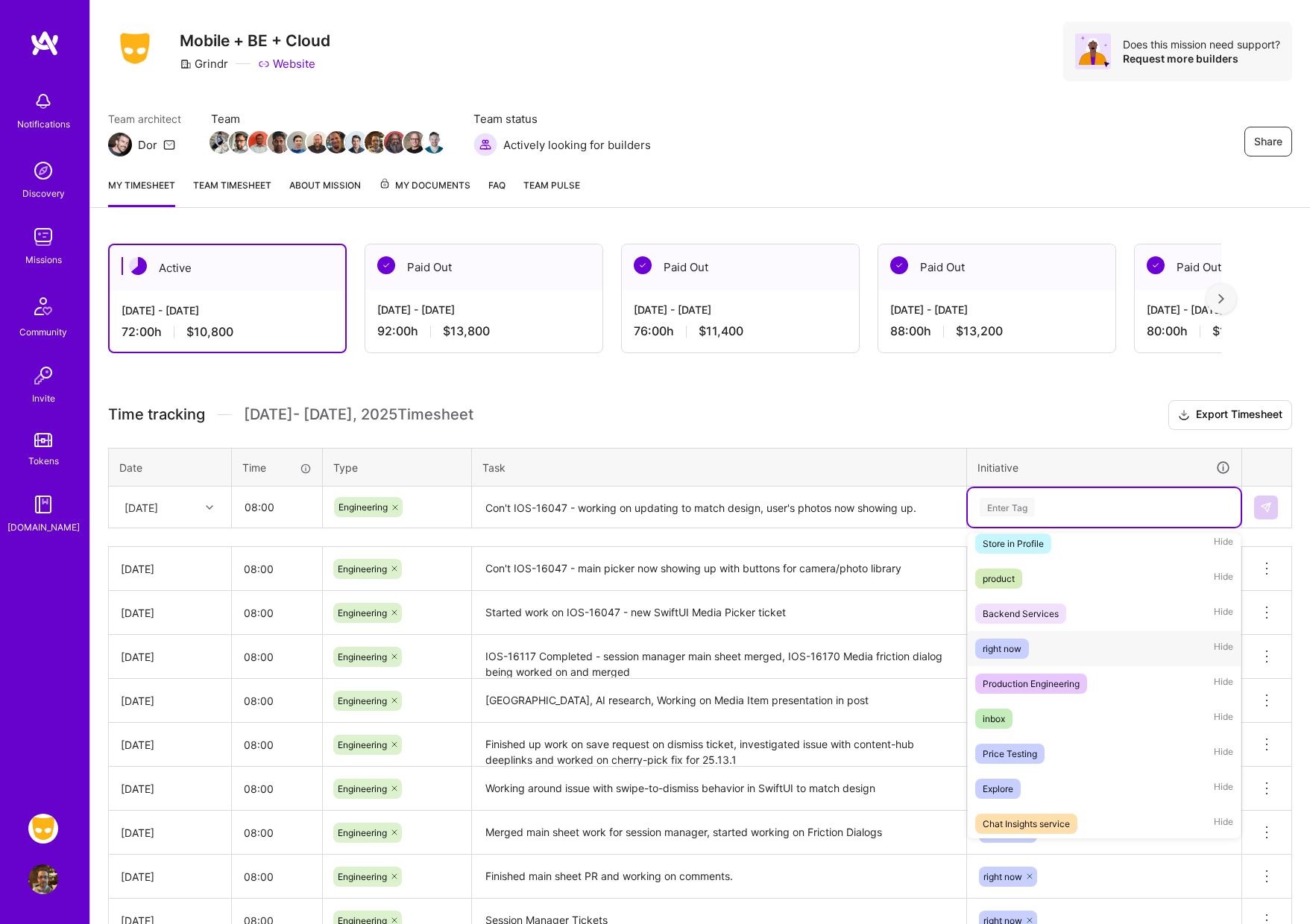
scroll to position [537, 0]
click at [1003, 649] on div "right now" at bounding box center [1002, 646] width 39 height 15
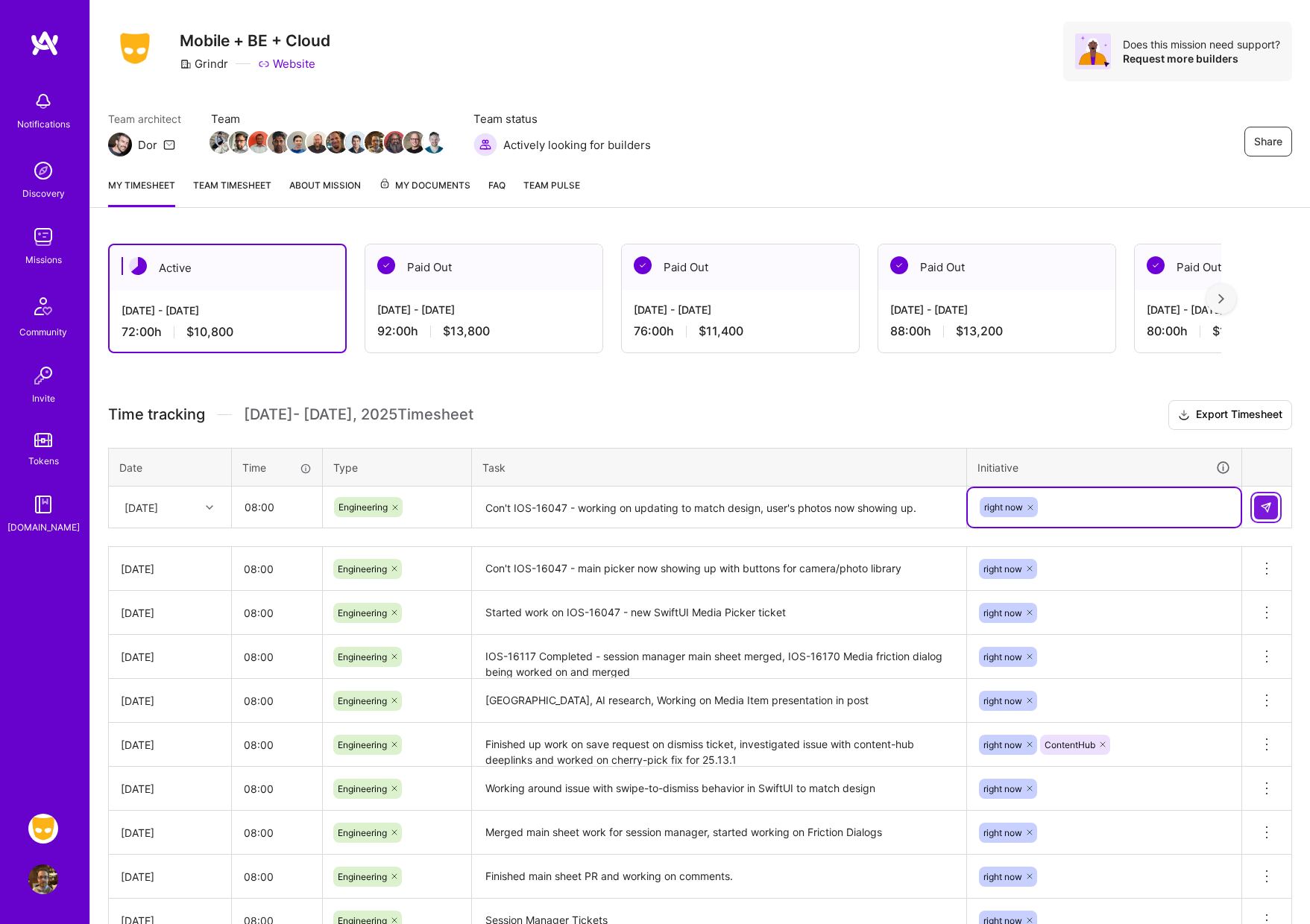
click at [1274, 503] on button at bounding box center [1266, 507] width 24 height 24
